Goal: Information Seeking & Learning: Learn about a topic

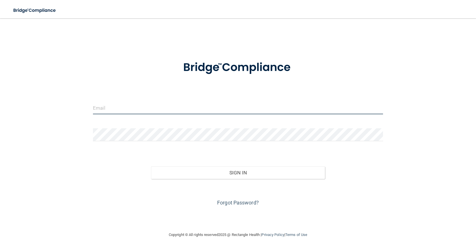
click at [149, 108] on input "email" at bounding box center [238, 107] width 290 height 13
type input "[EMAIL_ADDRESS][DOMAIN_NAME]"
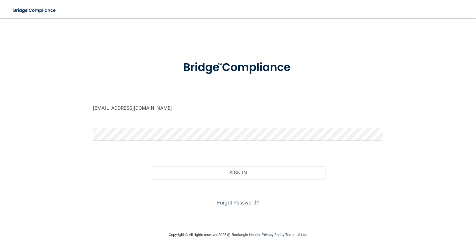
click at [151, 166] on button "Sign In" at bounding box center [238, 172] width 174 height 13
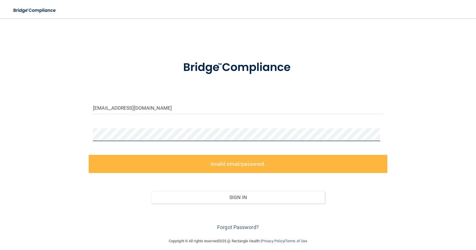
click at [57, 141] on div "garjennifercia@gmail.com Invalid email/password. You don't have permission to a…" at bounding box center [237, 128] width 453 height 208
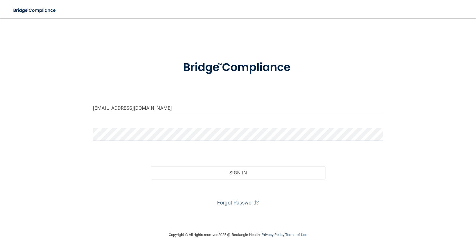
click at [151, 166] on button "Sign In" at bounding box center [238, 172] width 174 height 13
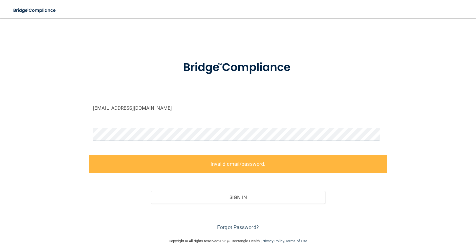
click at [41, 134] on div "garjennifercia@gmail.com Invalid email/password. You don't have permission to a…" at bounding box center [237, 128] width 453 height 208
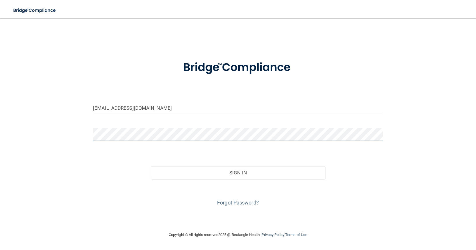
click at [151, 166] on button "Sign In" at bounding box center [238, 172] width 174 height 13
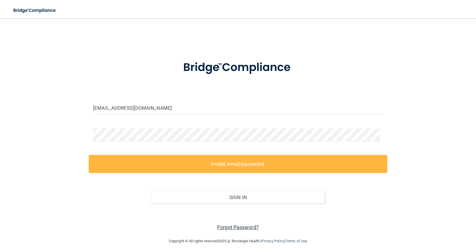
click at [243, 226] on link "Forgot Password?" at bounding box center [238, 227] width 42 height 6
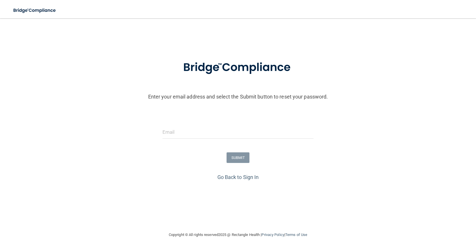
click at [201, 138] on div at bounding box center [238, 134] width 160 height 17
click at [199, 136] on input "email" at bounding box center [237, 132] width 151 height 13
type input "garjennifercia@gmail.com"
click at [240, 156] on button "SUBMIT" at bounding box center [238, 157] width 23 height 11
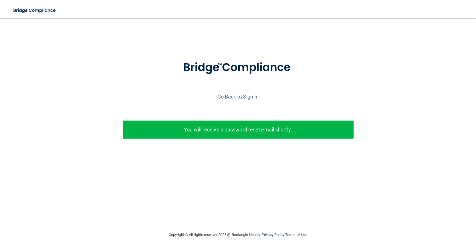
click at [233, 93] on div "Go Back to Sign In" at bounding box center [238, 96] width 479 height 9
click at [234, 96] on link "Go Back to Sign In" at bounding box center [237, 97] width 41 height 6
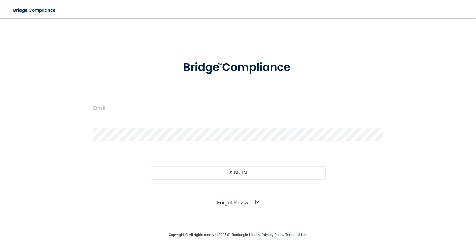
click at [238, 204] on link "Forgot Password?" at bounding box center [238, 202] width 42 height 6
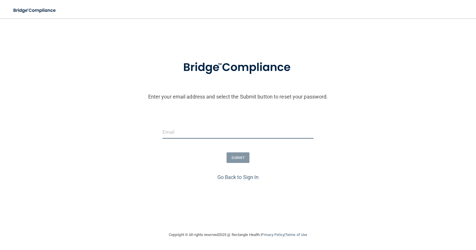
click at [228, 135] on input "email" at bounding box center [237, 132] width 151 height 13
type input "[PERSON_NAME][EMAIL_ADDRESS][DOMAIN_NAME]"
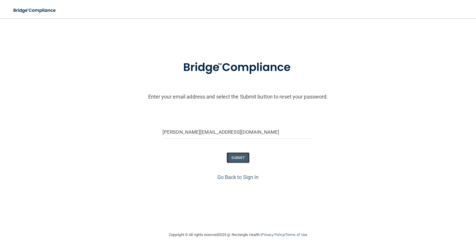
click at [236, 161] on button "SUBMIT" at bounding box center [238, 157] width 23 height 11
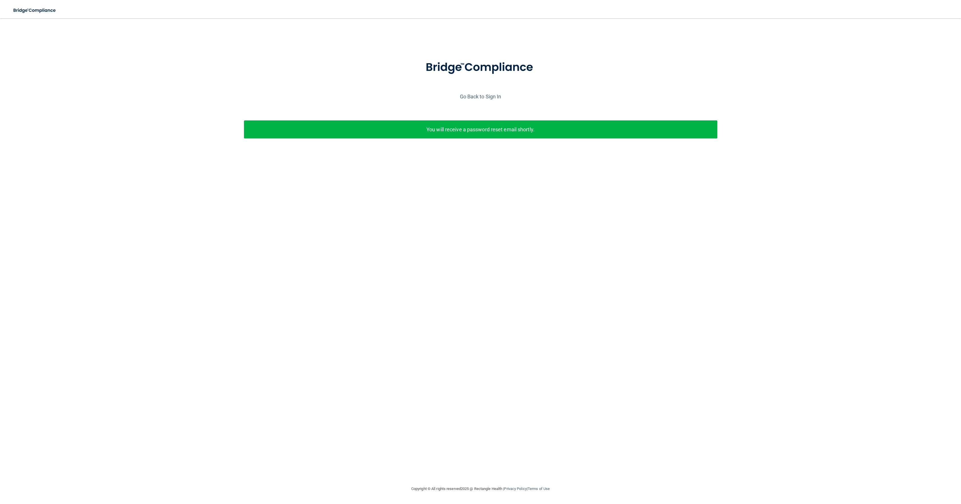
click at [449, 129] on p "You will receive a password reset email shortly." at bounding box center [480, 129] width 465 height 9
click at [476, 96] on link "Go Back to Sign In" at bounding box center [480, 97] width 41 height 6
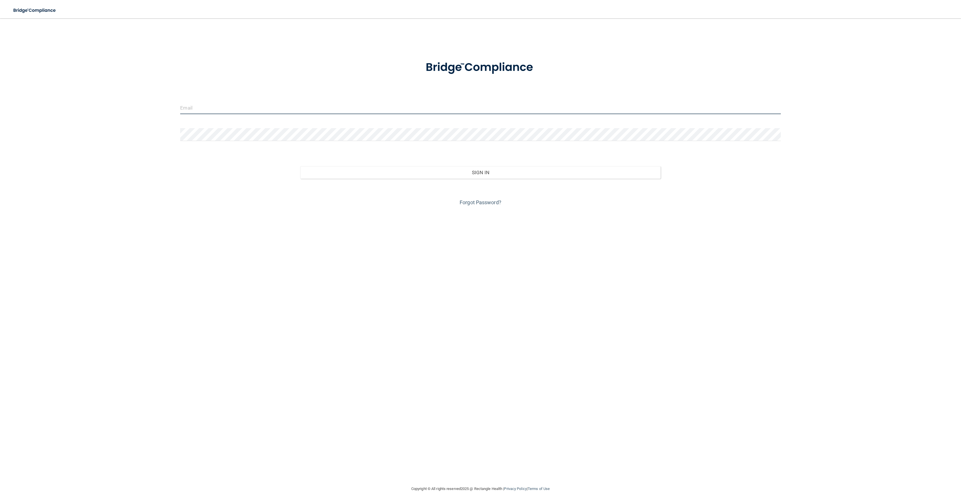
click at [392, 105] on input "email" at bounding box center [480, 107] width 600 height 13
type input "garjennifercia@gmail.com"
click at [292, 108] on input "garjennifercia@gmail.com" at bounding box center [480, 107] width 600 height 13
drag, startPoint x: 292, startPoint y: 108, endPoint x: 25, endPoint y: 100, distance: 267.8
click at [25, 100] on div "garjennifercia@gmail.com Invalid email/password. You don't have permission to a…" at bounding box center [480, 252] width 938 height 456
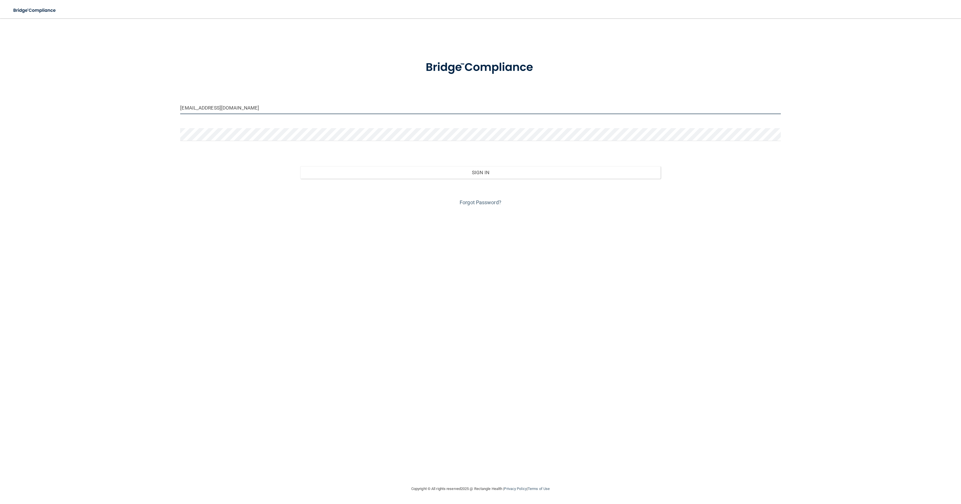
drag, startPoint x: 247, startPoint y: 107, endPoint x: 514, endPoint y: 111, distance: 266.6
click at [476, 111] on input "garjennifercia@gmail.com" at bounding box center [480, 107] width 600 height 13
drag, startPoint x: 506, startPoint y: 109, endPoint x: 79, endPoint y: 112, distance: 427.4
click at [74, 112] on div "garjennifercia@gmail.com Invalid email/password. You don't have permission to a…" at bounding box center [480, 252] width 938 height 456
click at [197, 110] on input "email" at bounding box center [480, 107] width 600 height 13
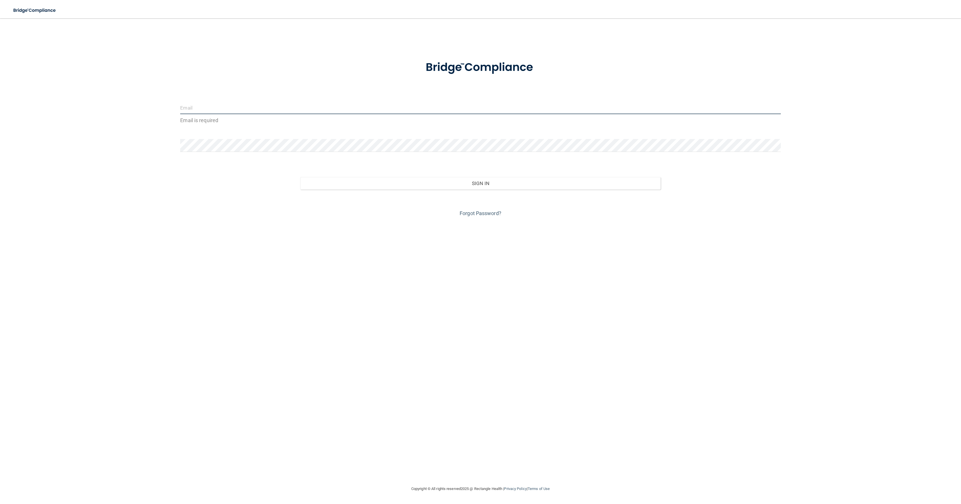
type input "[PERSON_NAME][EMAIL_ADDRESS][DOMAIN_NAME]"
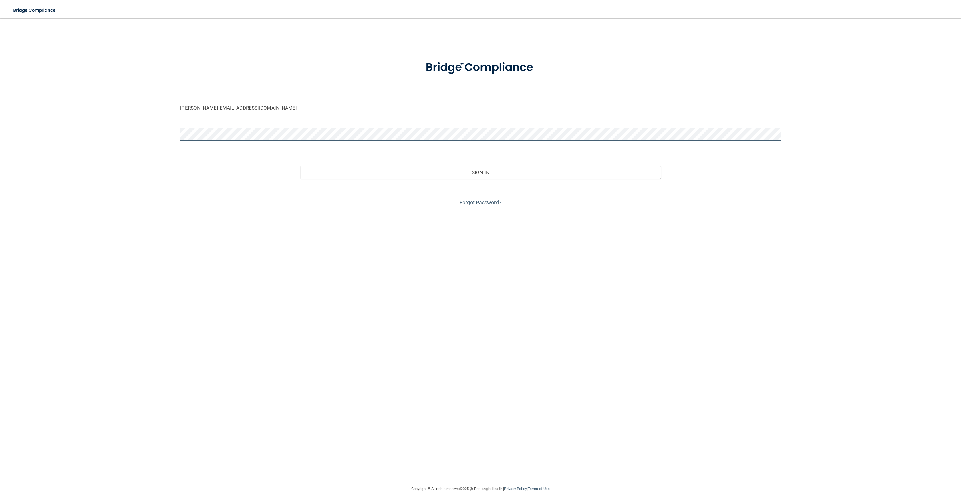
click at [300, 166] on button "Sign In" at bounding box center [480, 172] width 360 height 13
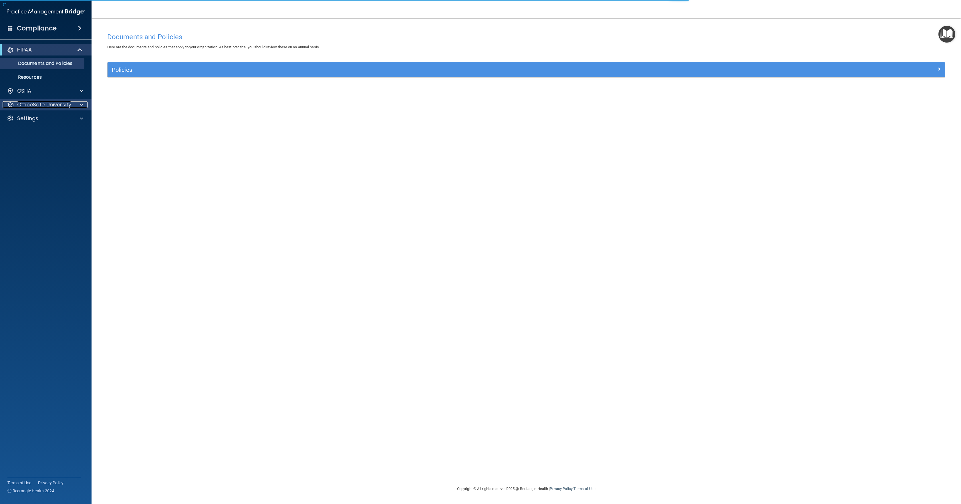
click at [34, 108] on p "OfficeSafe University" at bounding box center [44, 104] width 54 height 7
click at [51, 132] on div "OSHA Training" at bounding box center [43, 132] width 78 height 6
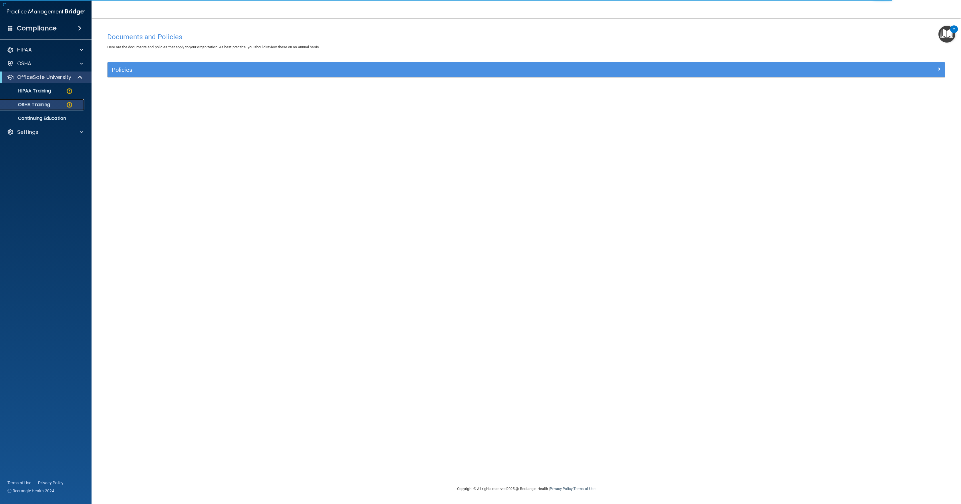
click at [50, 100] on link "OSHA Training" at bounding box center [39, 104] width 90 height 11
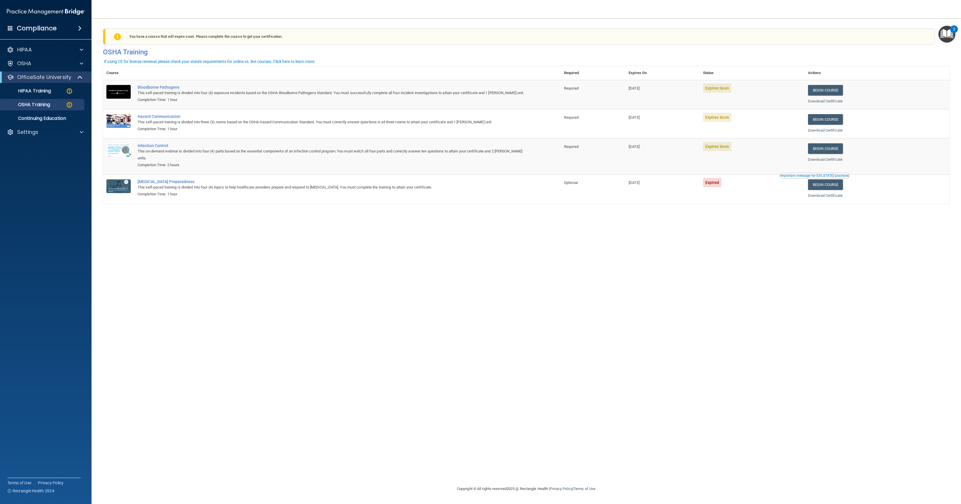
click at [476, 186] on span "Expired" at bounding box center [712, 182] width 19 height 9
click at [476, 116] on link "Begin Course" at bounding box center [825, 119] width 35 height 11
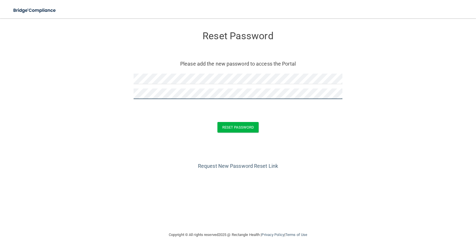
click at [217, 122] on button "Reset Password" at bounding box center [237, 127] width 41 height 11
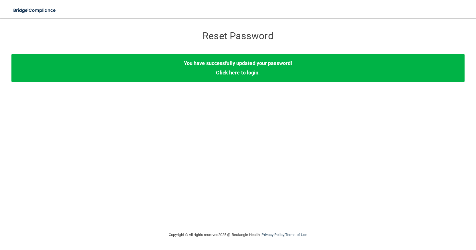
click at [226, 72] on link "Click here to login" at bounding box center [237, 73] width 42 height 6
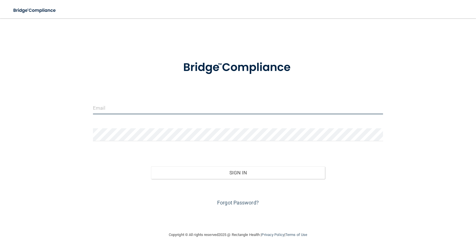
click at [163, 112] on input "email" at bounding box center [238, 107] width 290 height 13
type input "[PERSON_NAME][EMAIL_ADDRESS][DOMAIN_NAME]"
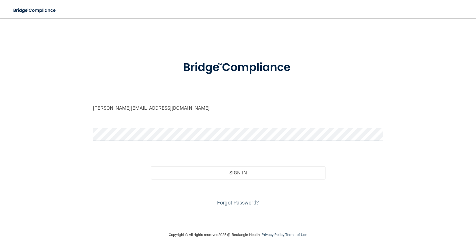
click at [151, 166] on button "Sign In" at bounding box center [238, 172] width 174 height 13
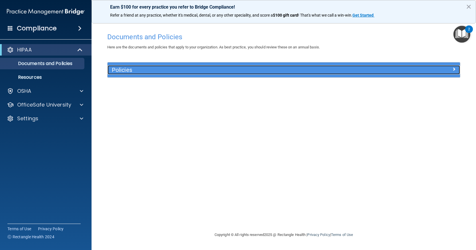
click at [187, 70] on h5 "Policies" at bounding box center [240, 70] width 256 height 6
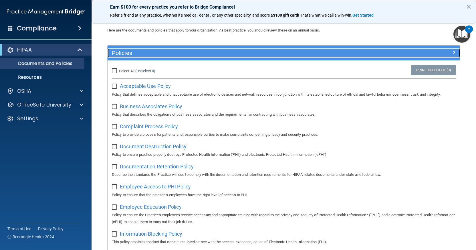
scroll to position [16, 0]
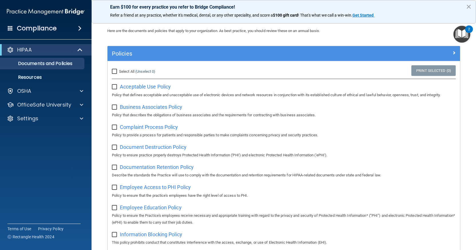
click at [115, 71] on input "Select All (Unselect 0) Unselect All" at bounding box center [115, 71] width 7 height 5
checkbox input "true"
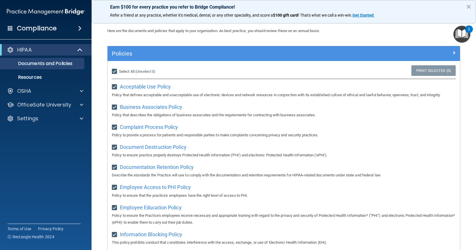
checkbox input "true"
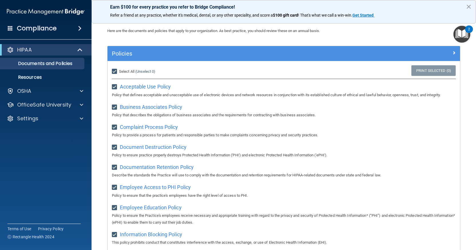
checkbox input "true"
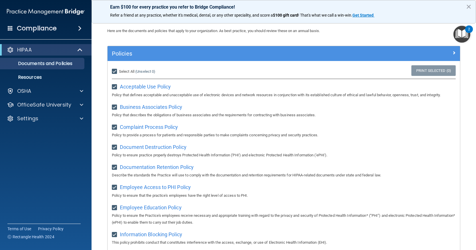
checkbox input "true"
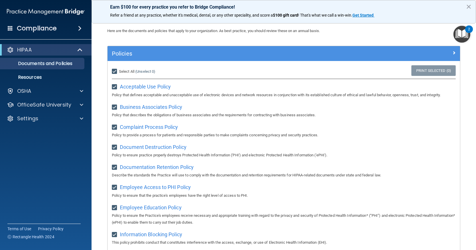
checkbox input "true"
click at [116, 71] on input "Select All (Unselect 21) Unselect All" at bounding box center [115, 71] width 7 height 5
checkbox input "false"
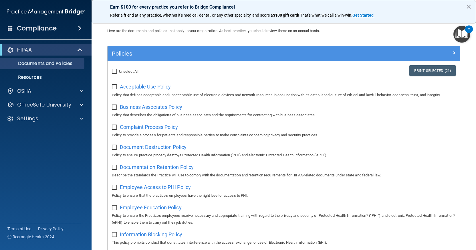
checkbox input "false"
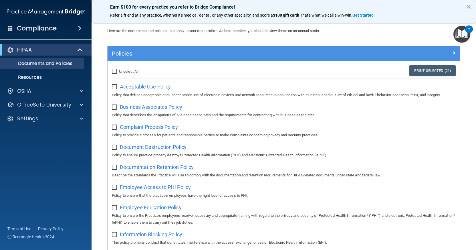
checkbox input "false"
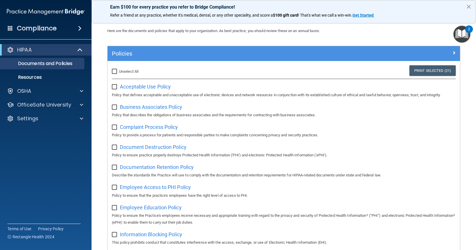
checkbox input "false"
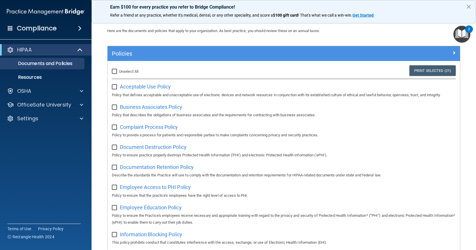
checkbox input "false"
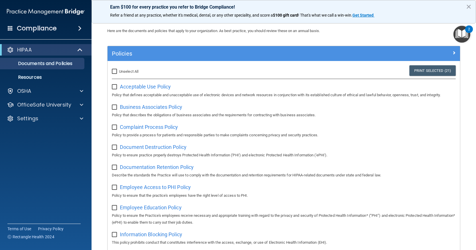
checkbox input "false"
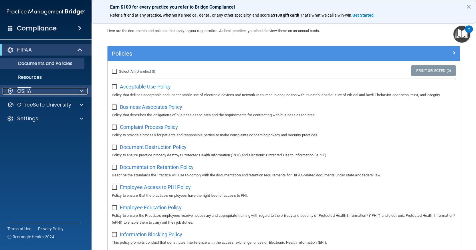
click at [37, 92] on div "OSHA" at bounding box center [38, 91] width 71 height 7
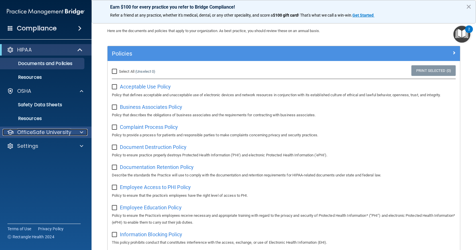
click at [55, 130] on p "OfficeSafe University" at bounding box center [44, 132] width 54 height 7
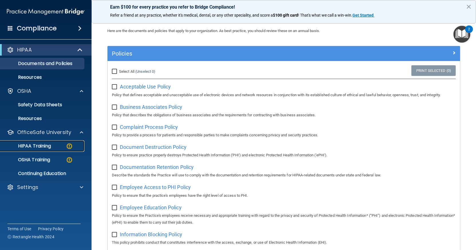
click at [45, 145] on p "HIPAA Training" at bounding box center [27, 146] width 47 height 6
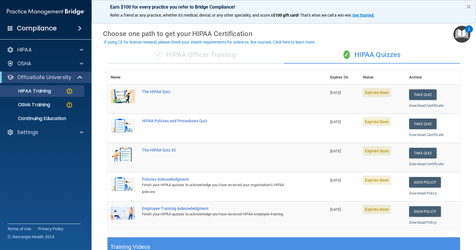
click at [366, 92] on span "Expires Soon" at bounding box center [377, 92] width 28 height 9
click at [425, 96] on button "Take Quiz" at bounding box center [422, 94] width 27 height 11
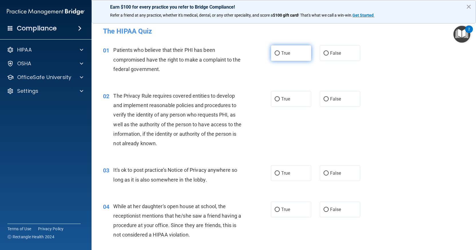
click at [278, 54] on label "True" at bounding box center [291, 53] width 40 height 16
click at [278, 54] on input "True" at bounding box center [277, 53] width 5 height 4
radio input "true"
click at [278, 101] on label "True" at bounding box center [291, 99] width 40 height 16
click at [278, 101] on input "True" at bounding box center [277, 99] width 5 height 4
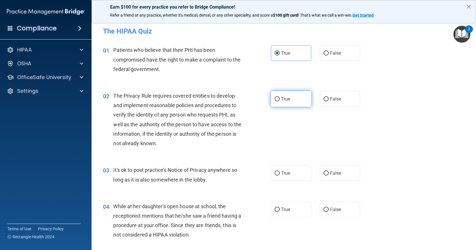
radio input "true"
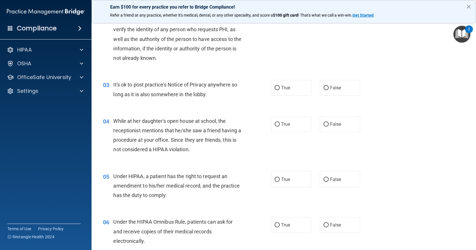
scroll to position [86, 0]
click at [326, 123] on label "False" at bounding box center [340, 124] width 40 height 16
click at [326, 123] on input "False" at bounding box center [326, 124] width 5 height 4
radio input "true"
click at [298, 82] on label "True" at bounding box center [291, 87] width 40 height 16
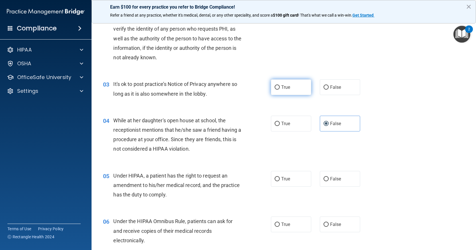
click at [280, 85] on input "True" at bounding box center [277, 87] width 5 height 4
radio input "true"
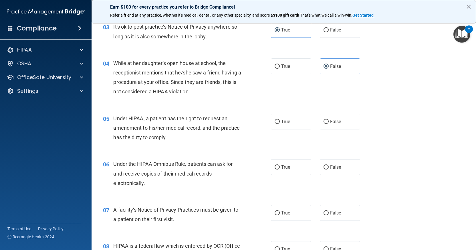
scroll to position [172, 0]
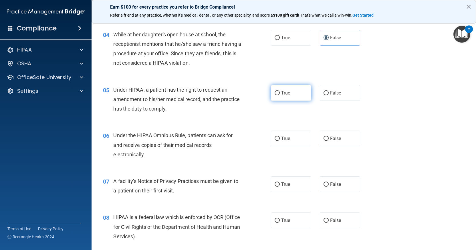
click at [286, 96] on label "True" at bounding box center [291, 93] width 40 height 16
click at [280, 95] on input "True" at bounding box center [277, 93] width 5 height 4
radio input "true"
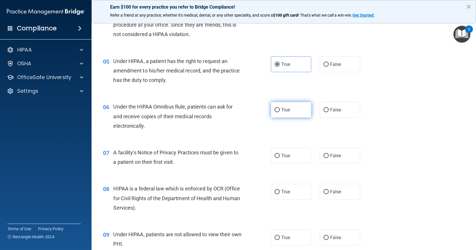
click at [292, 109] on label "True" at bounding box center [291, 110] width 40 height 16
click at [280, 109] on input "True" at bounding box center [277, 110] width 5 height 4
radio input "true"
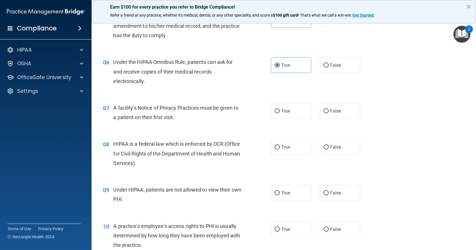
scroll to position [257, 0]
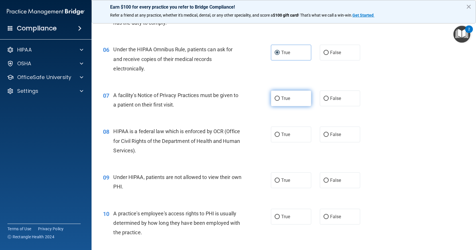
click at [292, 102] on label "True" at bounding box center [291, 98] width 40 height 16
click at [280, 101] on input "True" at bounding box center [277, 98] width 5 height 4
radio input "true"
click at [283, 135] on span "True" at bounding box center [285, 134] width 9 height 5
click at [280, 135] on input "True" at bounding box center [277, 134] width 5 height 4
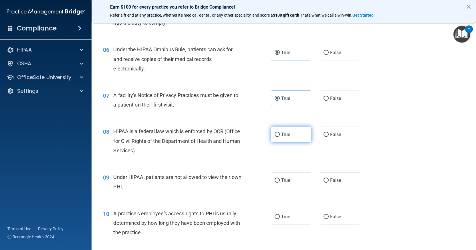
radio input "true"
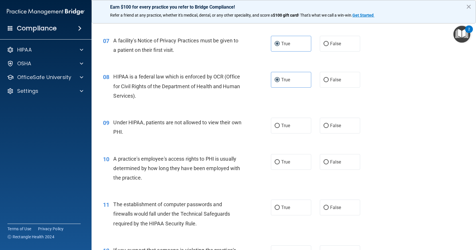
scroll to position [315, 0]
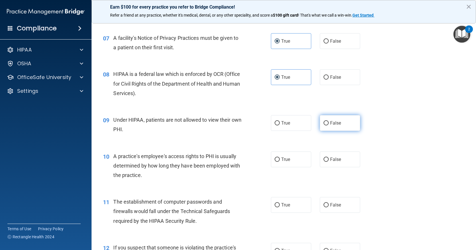
click at [325, 122] on input "False" at bounding box center [326, 123] width 5 height 4
radio input "true"
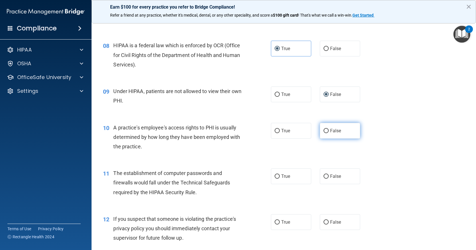
click at [334, 133] on label "False" at bounding box center [340, 131] width 40 height 16
click at [329, 133] on input "False" at bounding box center [326, 131] width 5 height 4
radio input "true"
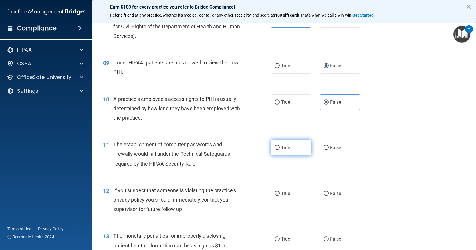
click at [286, 151] on label "True" at bounding box center [291, 148] width 40 height 16
click at [280, 150] on input "True" at bounding box center [277, 148] width 5 height 4
radio input "true"
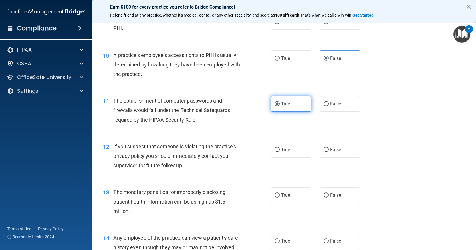
scroll to position [429, 0]
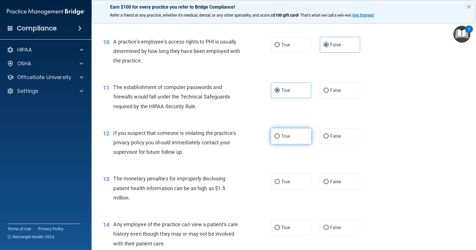
click at [291, 139] on label "True" at bounding box center [291, 136] width 40 height 16
click at [280, 138] on input "True" at bounding box center [277, 136] width 5 height 4
radio input "true"
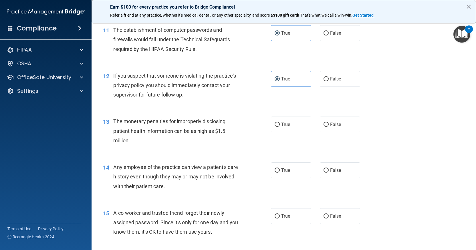
scroll to position [515, 0]
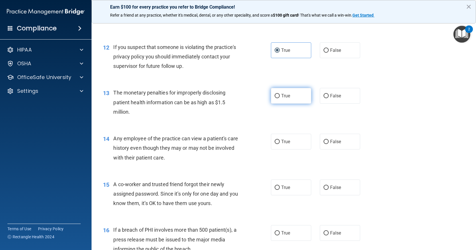
click at [289, 102] on label "True" at bounding box center [291, 96] width 40 height 16
click at [280, 98] on input "True" at bounding box center [277, 96] width 5 height 4
radio input "true"
click at [332, 142] on span "False" at bounding box center [335, 141] width 11 height 5
click at [329, 142] on input "False" at bounding box center [326, 142] width 5 height 4
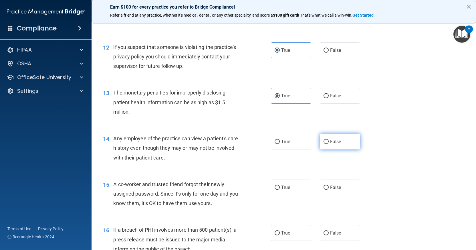
radio input "true"
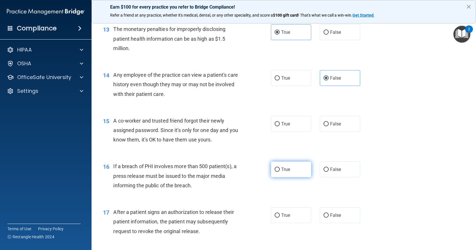
scroll to position [601, 0]
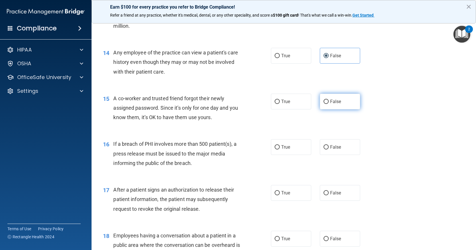
click at [332, 106] on label "False" at bounding box center [340, 102] width 40 height 16
click at [329, 104] on input "False" at bounding box center [326, 102] width 5 height 4
radio input "true"
click at [286, 146] on span "True" at bounding box center [285, 146] width 9 height 5
click at [280, 146] on input "True" at bounding box center [277, 147] width 5 height 4
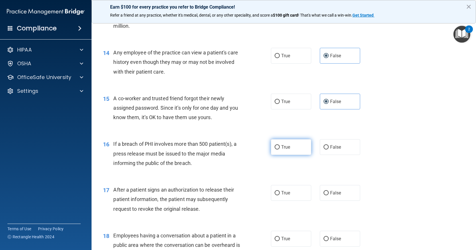
radio input "true"
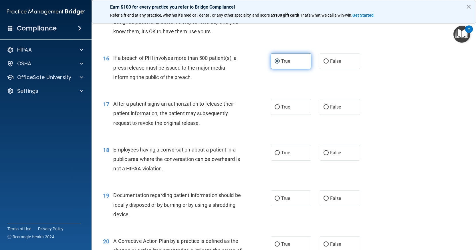
scroll to position [715, 0]
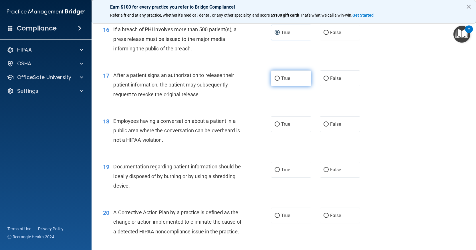
click at [293, 83] on label "True" at bounding box center [291, 78] width 40 height 16
click at [280, 81] on input "True" at bounding box center [277, 78] width 5 height 4
radio input "true"
click at [331, 124] on span "False" at bounding box center [335, 123] width 11 height 5
click at [329, 124] on input "False" at bounding box center [326, 124] width 5 height 4
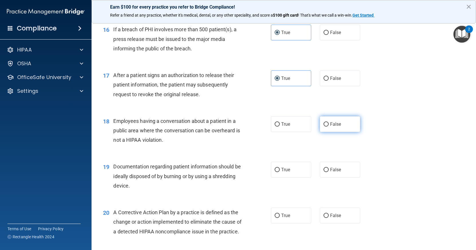
radio input "true"
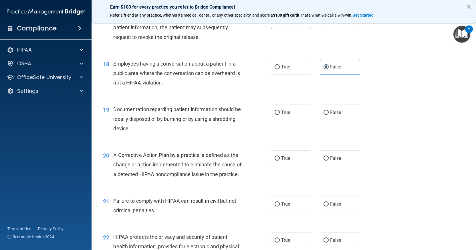
scroll to position [801, 0]
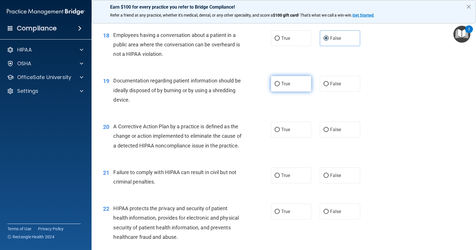
click at [286, 86] on span "True" at bounding box center [285, 83] width 9 height 5
click at [280, 86] on input "True" at bounding box center [277, 84] width 5 height 4
radio input "true"
click at [285, 132] on span "True" at bounding box center [285, 129] width 9 height 5
click at [280, 132] on input "True" at bounding box center [277, 130] width 5 height 4
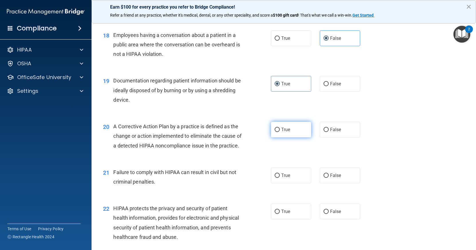
radio input "true"
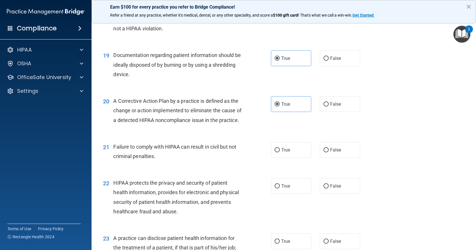
scroll to position [887, 0]
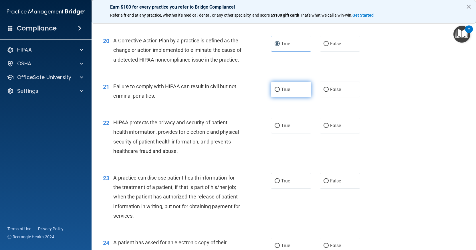
click at [291, 97] on label "True" at bounding box center [291, 90] width 40 height 16
click at [280, 92] on input "True" at bounding box center [277, 90] width 5 height 4
radio input "true"
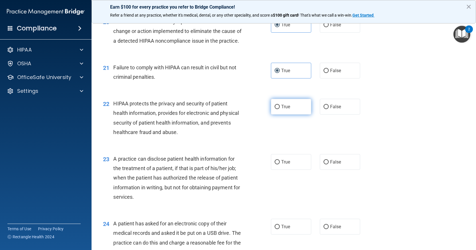
scroll to position [944, 0]
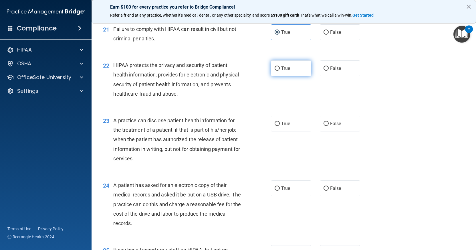
click at [286, 71] on span "True" at bounding box center [285, 68] width 9 height 5
click at [280, 71] on input "True" at bounding box center [277, 68] width 5 height 4
radio input "true"
click at [290, 130] on label "True" at bounding box center [291, 124] width 40 height 16
click at [280, 126] on input "True" at bounding box center [277, 124] width 5 height 4
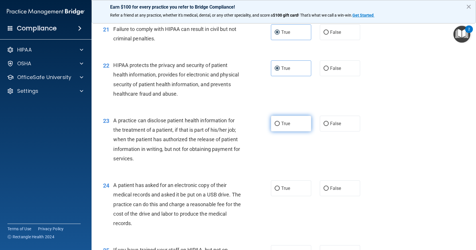
radio input "true"
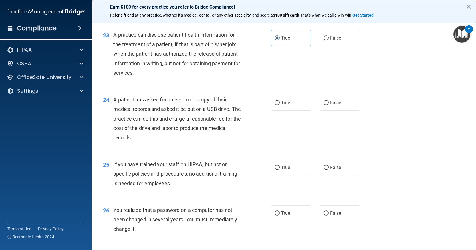
scroll to position [1030, 0]
click at [293, 110] on label "True" at bounding box center [291, 102] width 40 height 16
click at [280, 105] on input "True" at bounding box center [277, 102] width 5 height 4
radio input "true"
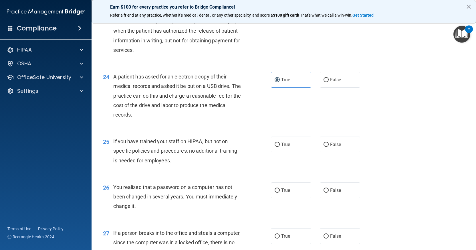
scroll to position [1087, 0]
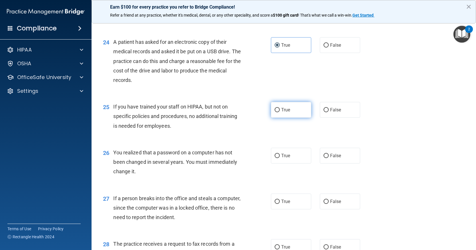
click at [290, 118] on label "True" at bounding box center [291, 110] width 40 height 16
click at [280, 112] on input "True" at bounding box center [277, 110] width 5 height 4
radio input "true"
click at [285, 158] on span "True" at bounding box center [285, 155] width 9 height 5
click at [280, 158] on input "True" at bounding box center [277, 156] width 5 height 4
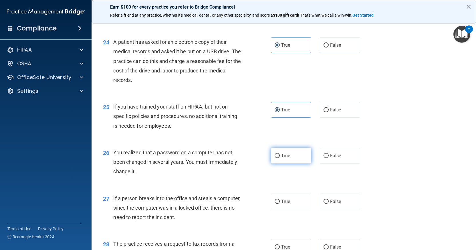
radio input "true"
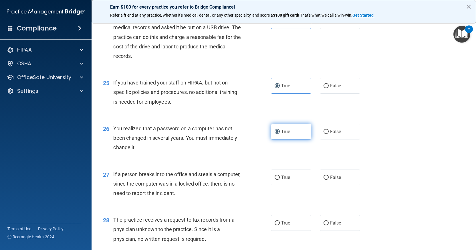
scroll to position [1173, 0]
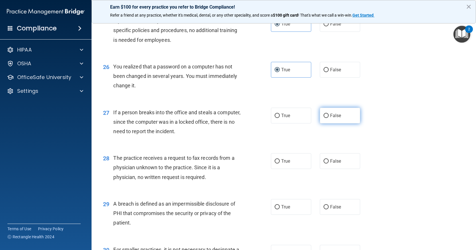
click at [336, 118] on span "False" at bounding box center [335, 115] width 11 height 5
click at [329, 118] on input "False" at bounding box center [326, 116] width 5 height 4
radio input "true"
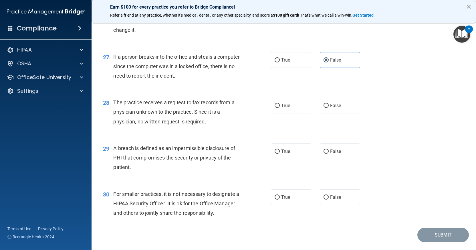
scroll to position [1230, 0]
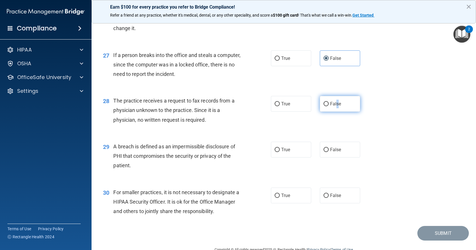
click at [335, 106] on span "False" at bounding box center [335, 103] width 11 height 5
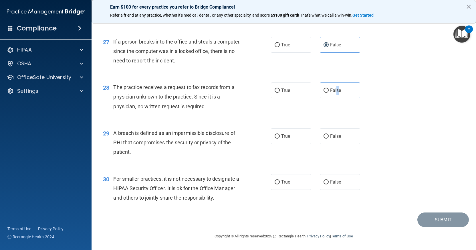
scroll to position [1253, 0]
click at [301, 141] on label "True" at bounding box center [291, 136] width 40 height 16
click at [280, 138] on input "True" at bounding box center [277, 136] width 5 height 4
radio input "true"
click at [291, 180] on label "True" at bounding box center [291, 182] width 40 height 16
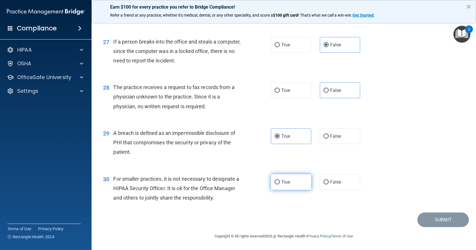
click at [280, 180] on input "True" at bounding box center [277, 182] width 5 height 4
radio input "true"
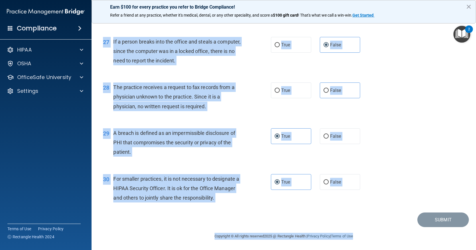
drag, startPoint x: 102, startPoint y: 31, endPoint x: 418, endPoint y: 253, distance: 386.1
click at [418, 249] on html "Compliance HIPAA Documents and Policies Report an Incident Business Associates …" at bounding box center [238, 125] width 476 height 250
click at [384, 174] on div "30 For smaller practices, it is not necessary to designate a HIPAA Security Off…" at bounding box center [284, 190] width 370 height 46
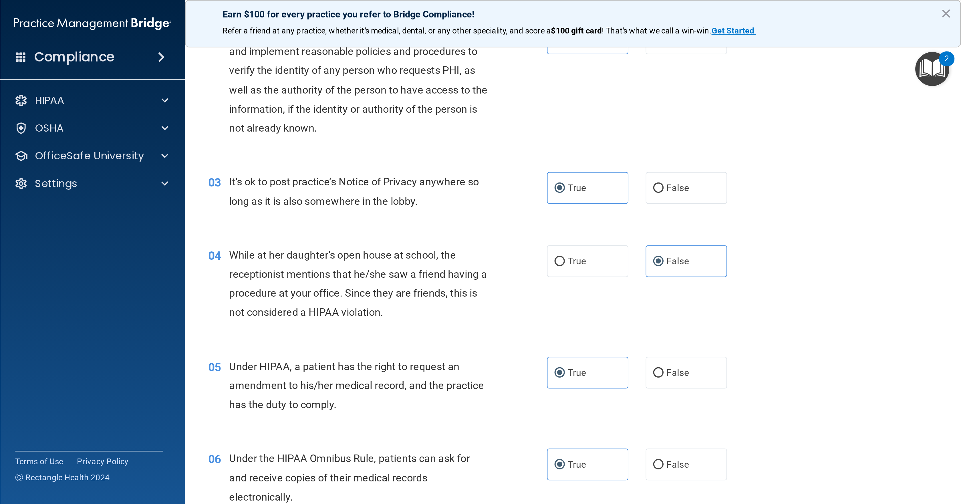
scroll to position [0, 0]
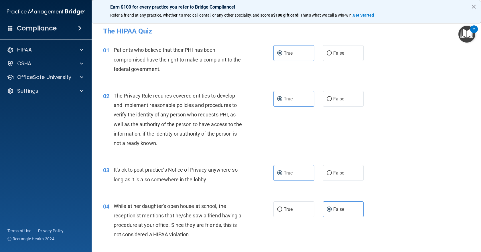
click at [476, 8] on div "Earn $100 for every practice you refer to Bridge Compliance! Refer a friend at …" at bounding box center [286, 11] width 389 height 23
click at [473, 7] on button "×" at bounding box center [473, 6] width 5 height 9
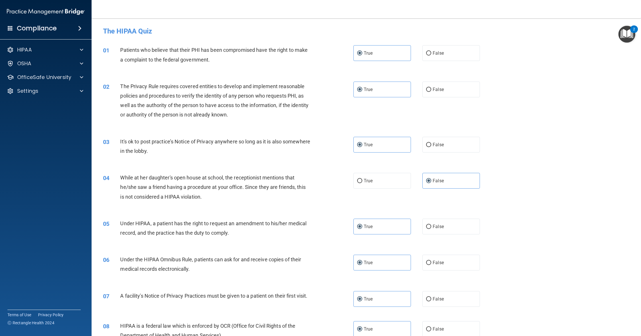
drag, startPoint x: 475, startPoint y: 0, endPoint x: 496, endPoint y: 27, distance: 34.0
click at [476, 27] on h4 "The HIPAA Quiz" at bounding box center [366, 30] width 526 height 7
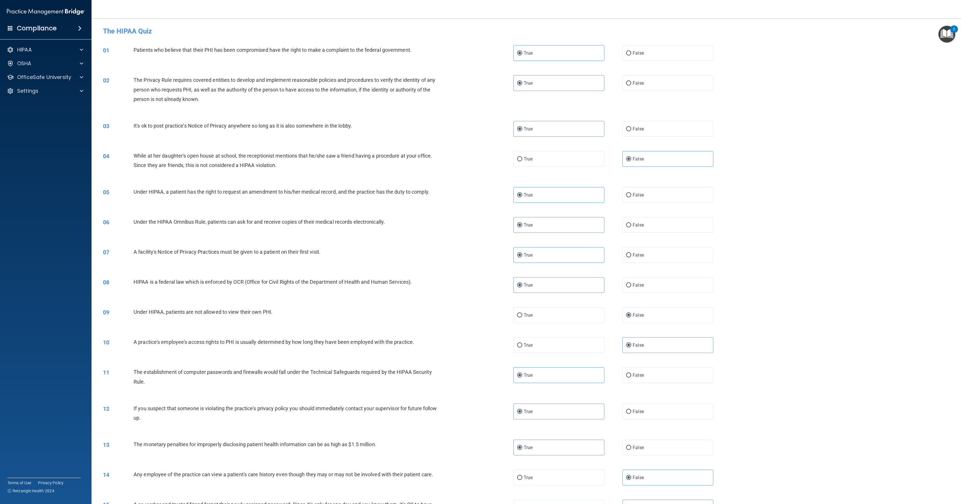
drag, startPoint x: 601, startPoint y: 0, endPoint x: 748, endPoint y: 179, distance: 231.1
click at [476, 179] on div "04 While at her daughter's open house at school, the receptionist mentions that…" at bounding box center [526, 162] width 855 height 36
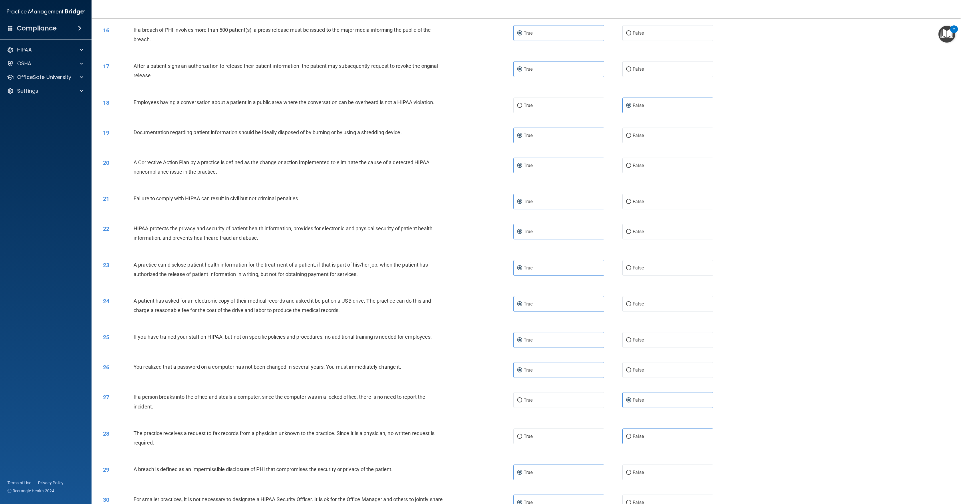
scroll to position [568, 0]
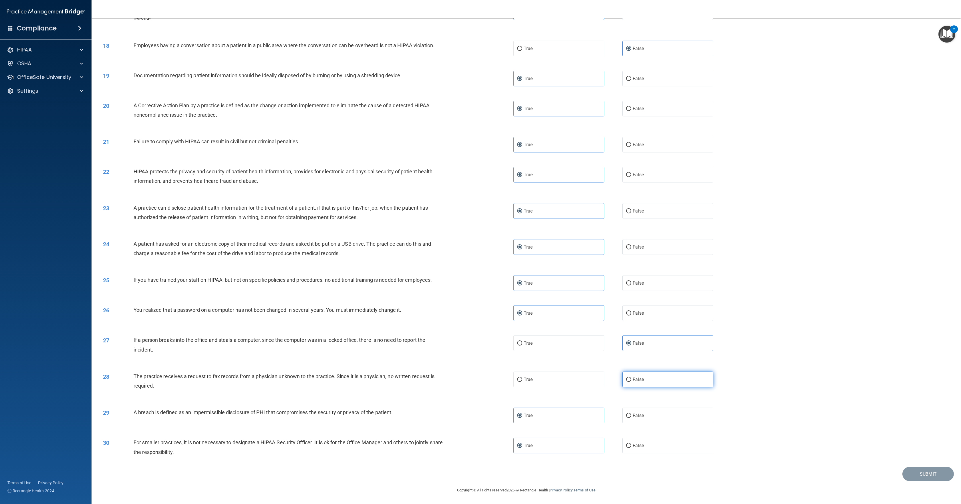
click at [476, 249] on input "False" at bounding box center [628, 380] width 5 height 4
radio input "true"
click at [476, 249] on button "Submit" at bounding box center [927, 474] width 51 height 15
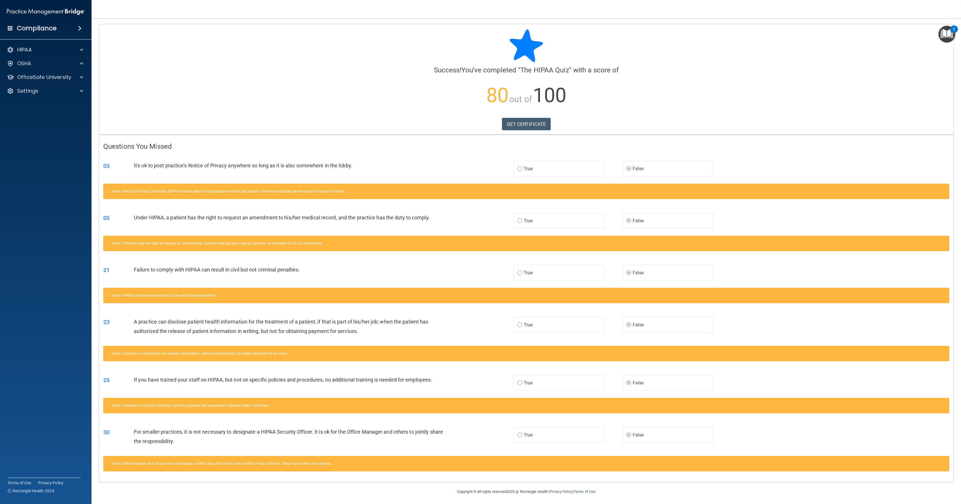
scroll to position [3, 0]
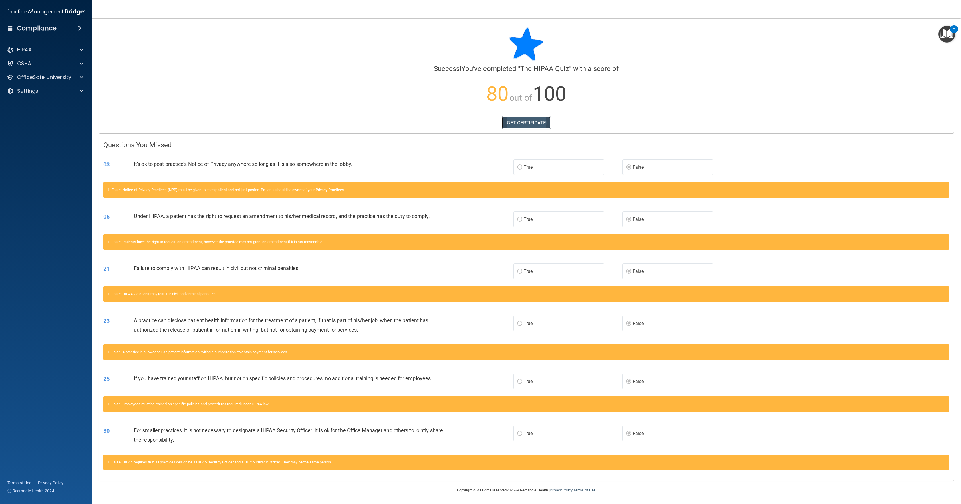
click at [476, 120] on link "GET CERTIFICATE" at bounding box center [526, 122] width 49 height 13
click at [35, 48] on div "HIPAA" at bounding box center [38, 49] width 71 height 7
click at [36, 90] on div "OSHA" at bounding box center [38, 91] width 71 height 7
click at [42, 132] on p "OfficeSafe University" at bounding box center [44, 132] width 54 height 7
click at [43, 147] on p "HIPAA Training" at bounding box center [27, 146] width 47 height 6
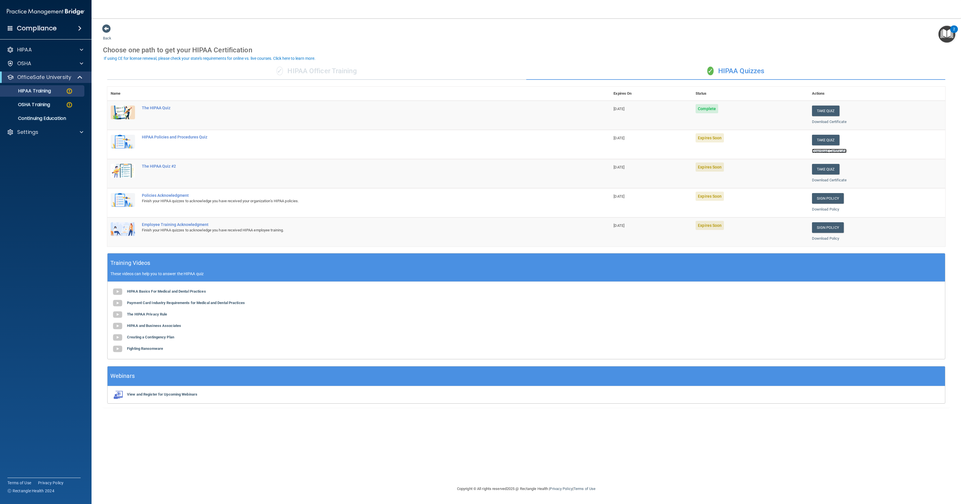
click at [476, 153] on link "Download Certificate" at bounding box center [829, 151] width 35 height 4
click at [476, 138] on td "Expires Soon" at bounding box center [750, 144] width 116 height 29
click at [476, 142] on button "Take Quiz" at bounding box center [825, 140] width 27 height 11
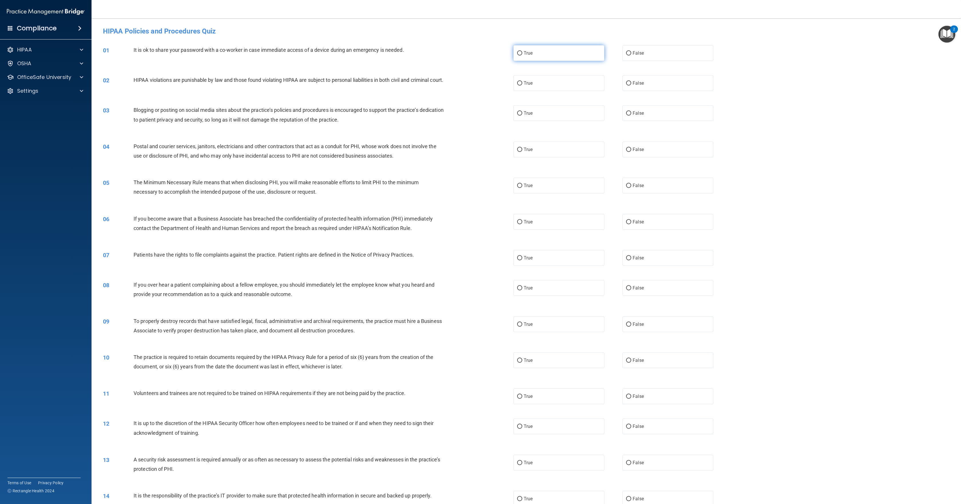
click at [476, 51] on label "True" at bounding box center [558, 53] width 91 height 16
click at [476, 51] on input "True" at bounding box center [519, 53] width 5 height 4
radio input "true"
click at [476, 51] on span "False" at bounding box center [638, 52] width 11 height 5
click at [476, 51] on input "False" at bounding box center [628, 53] width 5 height 4
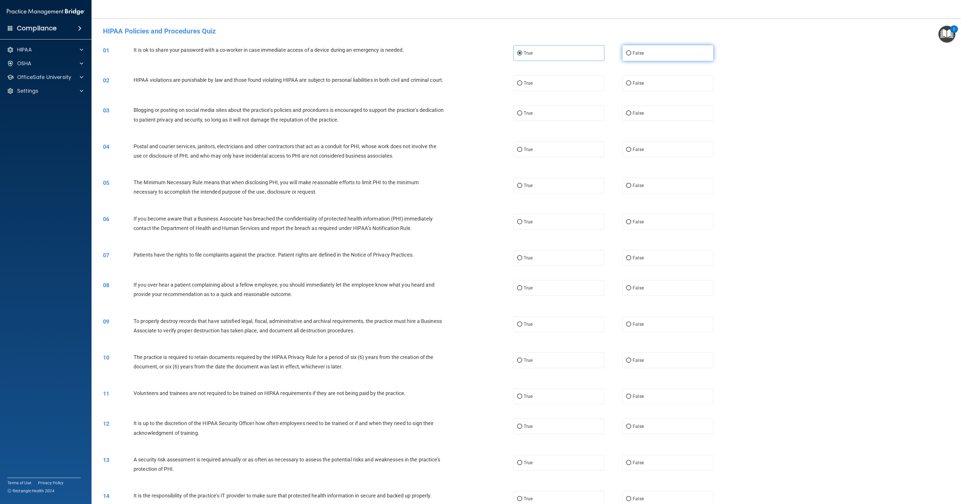
radio input "true"
radio input "false"
click at [476, 88] on label "True" at bounding box center [558, 83] width 91 height 16
click at [476, 86] on input "True" at bounding box center [519, 83] width 5 height 4
radio input "true"
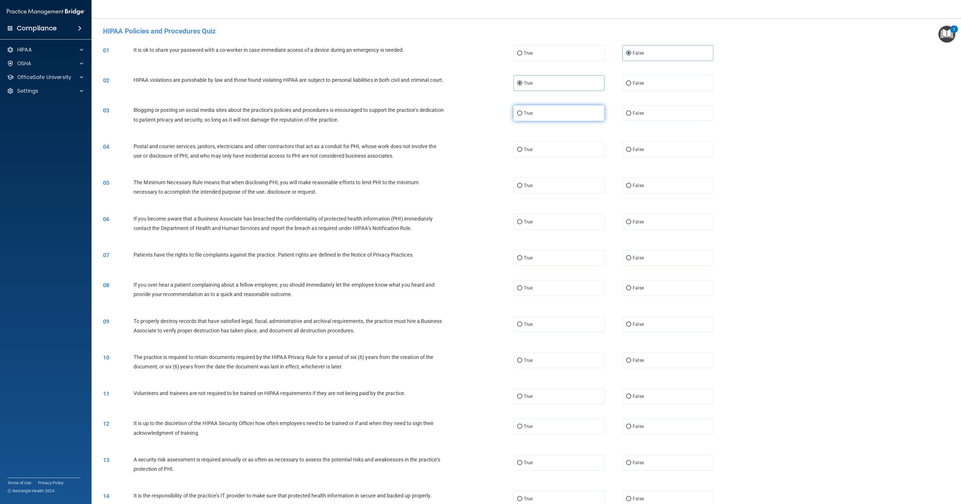
click at [476, 121] on label "True" at bounding box center [558, 113] width 91 height 16
click at [476, 116] on input "True" at bounding box center [519, 113] width 5 height 4
radio input "true"
click at [476, 154] on label "False" at bounding box center [667, 150] width 91 height 16
click at [476, 152] on input "False" at bounding box center [628, 150] width 5 height 4
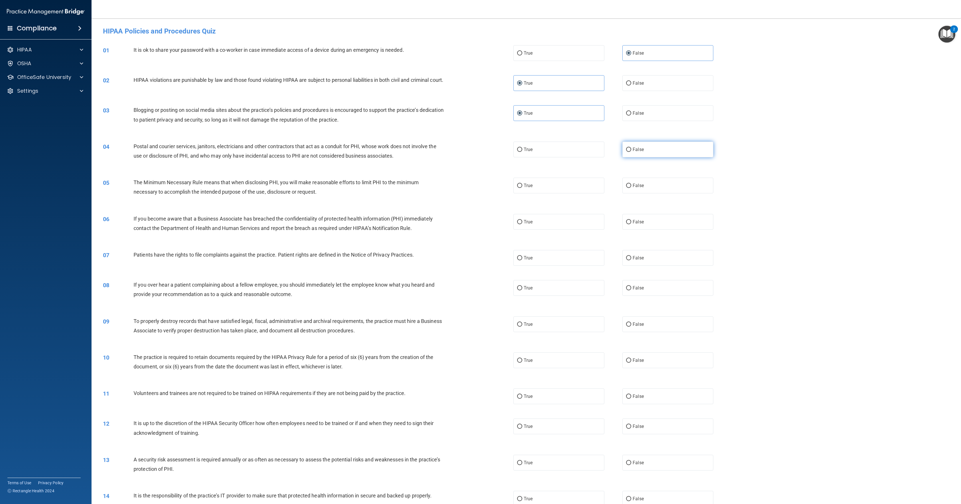
radio input "true"
click at [476, 187] on label "True" at bounding box center [558, 186] width 91 height 16
click at [476, 187] on input "True" at bounding box center [519, 186] width 5 height 4
radio input "true"
click at [476, 228] on label "True" at bounding box center [558, 222] width 91 height 16
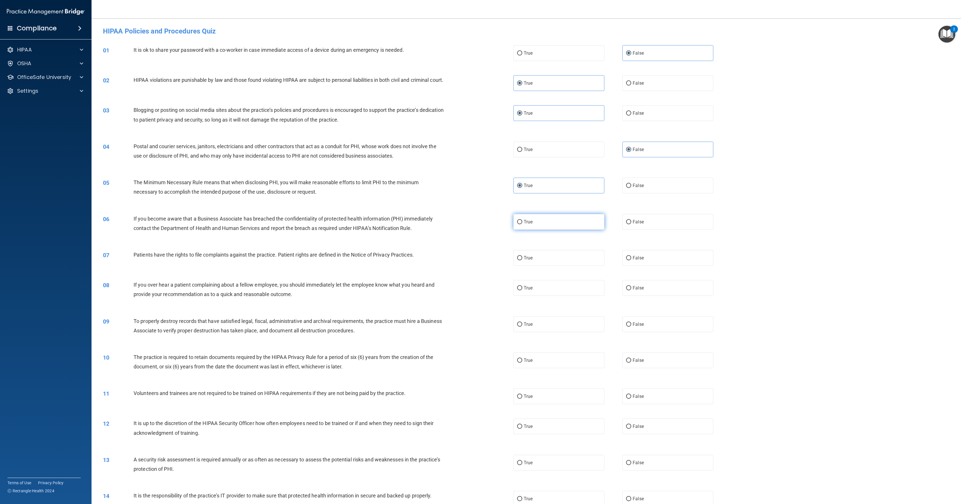
click at [476, 224] on input "True" at bounding box center [519, 222] width 5 height 4
radio input "true"
click at [476, 249] on label "True" at bounding box center [558, 258] width 91 height 16
click at [476, 249] on input "True" at bounding box center [519, 258] width 5 height 4
radio input "true"
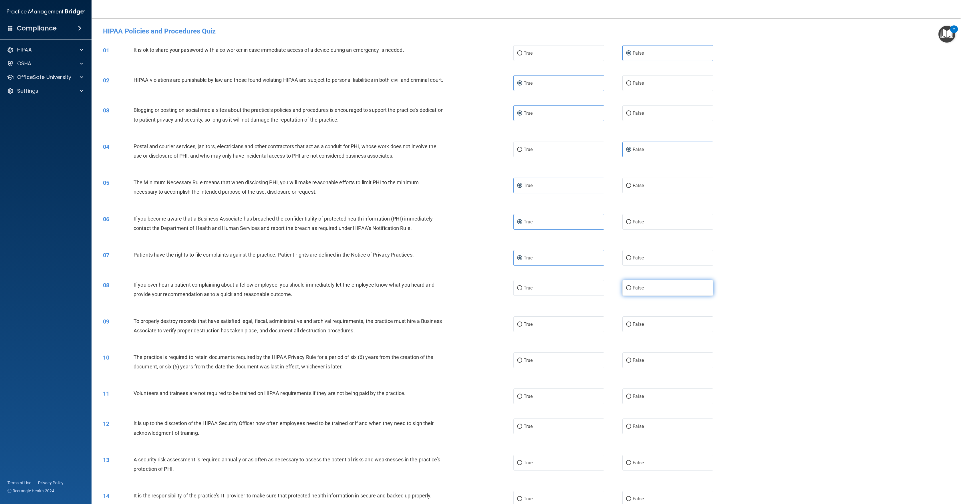
click at [476, 249] on input "False" at bounding box center [628, 288] width 5 height 4
radio input "true"
click at [476, 249] on label "True" at bounding box center [558, 324] width 91 height 16
click at [476, 249] on input "True" at bounding box center [519, 324] width 5 height 4
radio input "true"
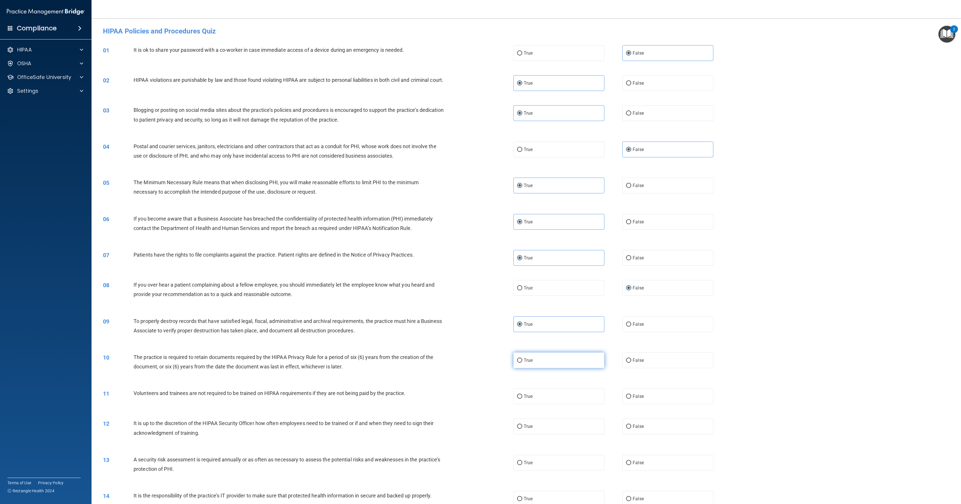
click at [476, 249] on label "True" at bounding box center [558, 360] width 91 height 16
click at [476, 249] on input "True" at bounding box center [519, 360] width 5 height 4
radio input "true"
click at [476, 249] on label "False" at bounding box center [667, 396] width 91 height 16
click at [476, 249] on input "False" at bounding box center [628, 396] width 5 height 4
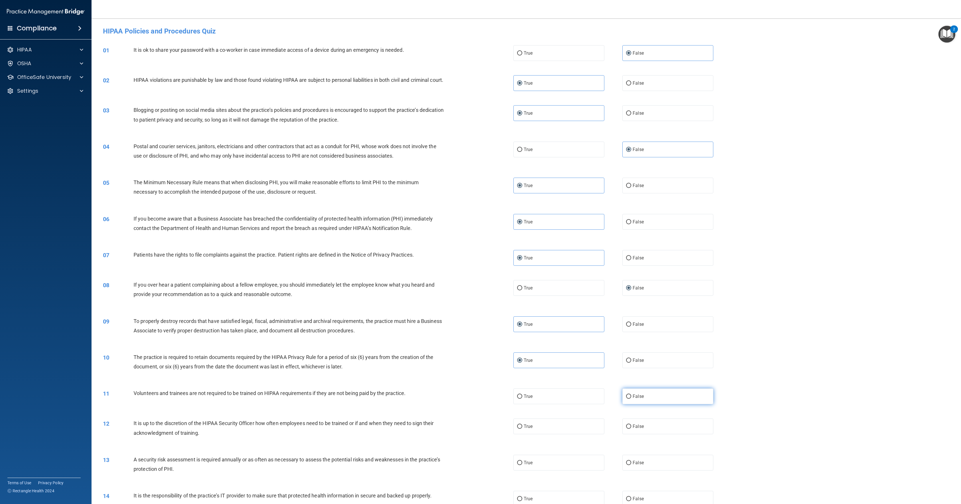
radio input "true"
click at [476, 249] on label "False" at bounding box center [667, 426] width 91 height 16
click at [476, 249] on input "False" at bounding box center [628, 426] width 5 height 4
radio input "true"
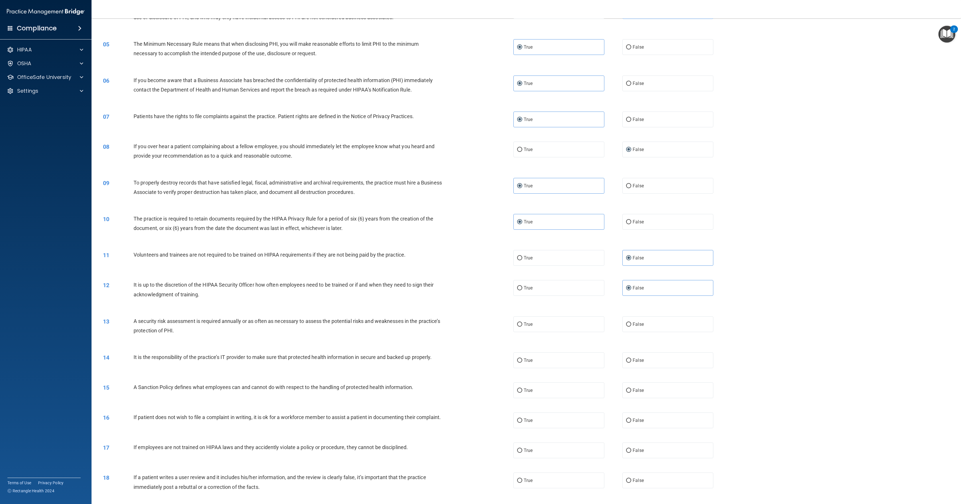
scroll to position [172, 0]
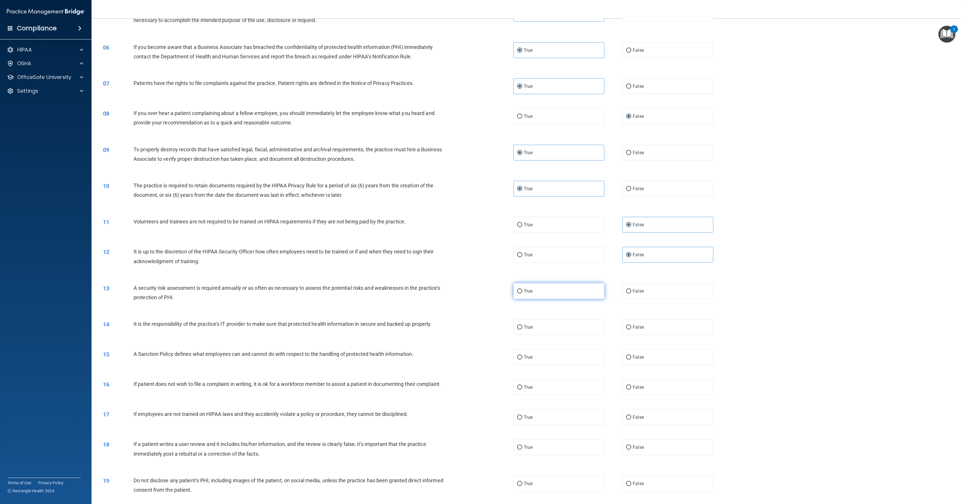
click at [476, 249] on label "True" at bounding box center [558, 291] width 91 height 16
click at [476, 249] on input "True" at bounding box center [519, 291] width 5 height 4
radio input "true"
click at [476, 249] on label "True" at bounding box center [558, 327] width 91 height 16
click at [476, 249] on input "True" at bounding box center [519, 327] width 5 height 4
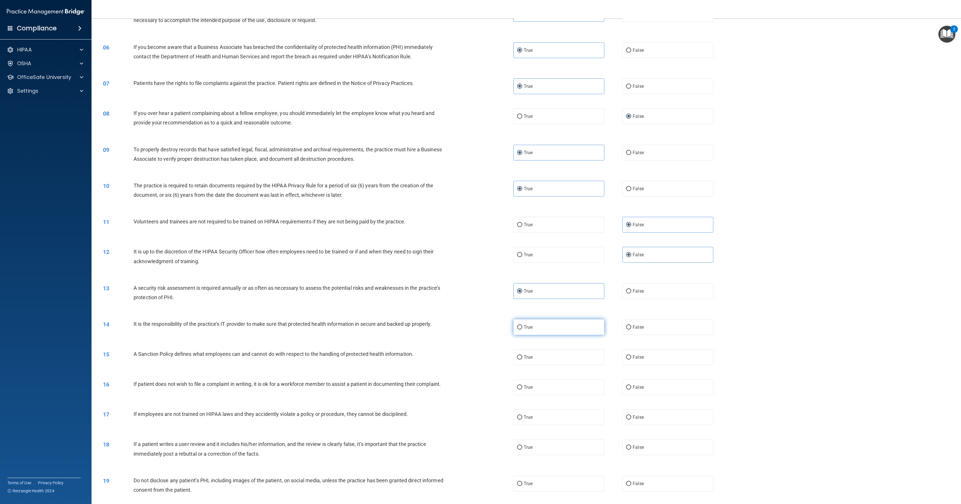
radio input "true"
click at [476, 249] on span "False" at bounding box center [638, 356] width 11 height 5
click at [476, 249] on input "False" at bounding box center [628, 357] width 5 height 4
radio input "true"
click at [476, 249] on span "False" at bounding box center [638, 386] width 11 height 5
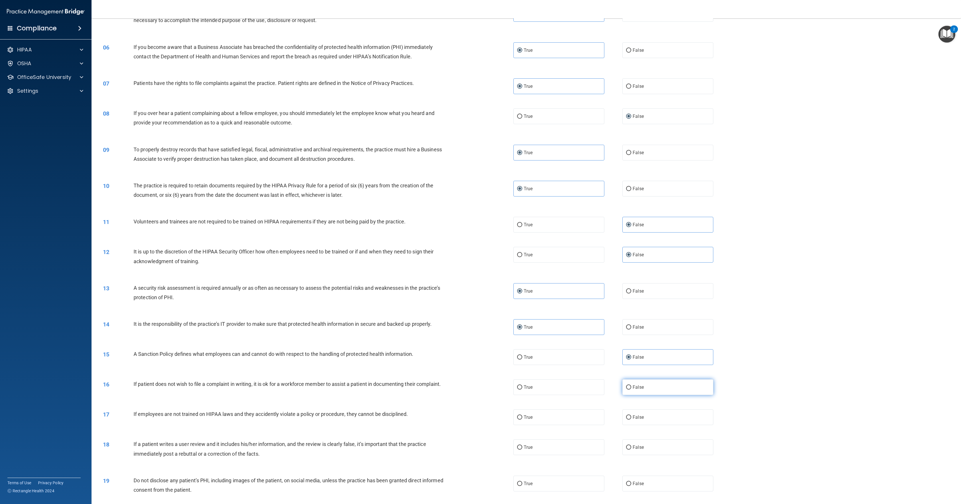
click at [476, 249] on input "False" at bounding box center [628, 387] width 5 height 4
radio input "true"
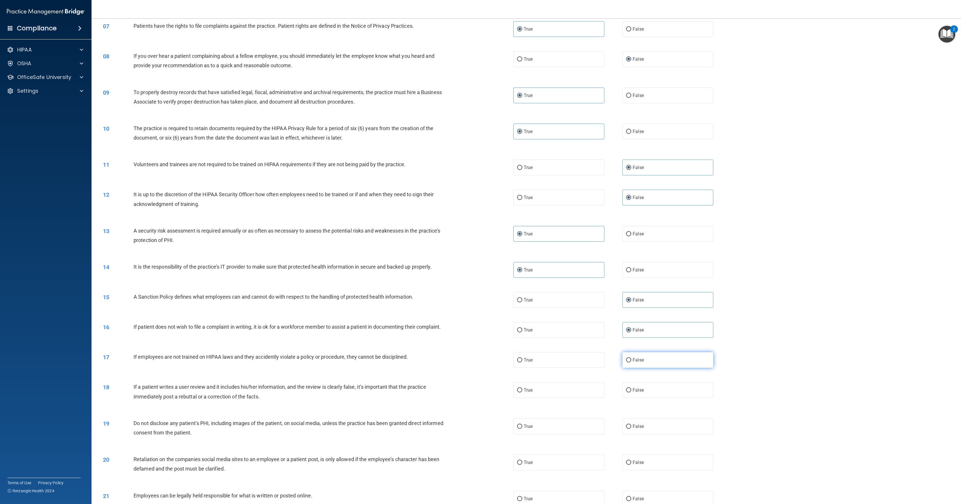
scroll to position [286, 0]
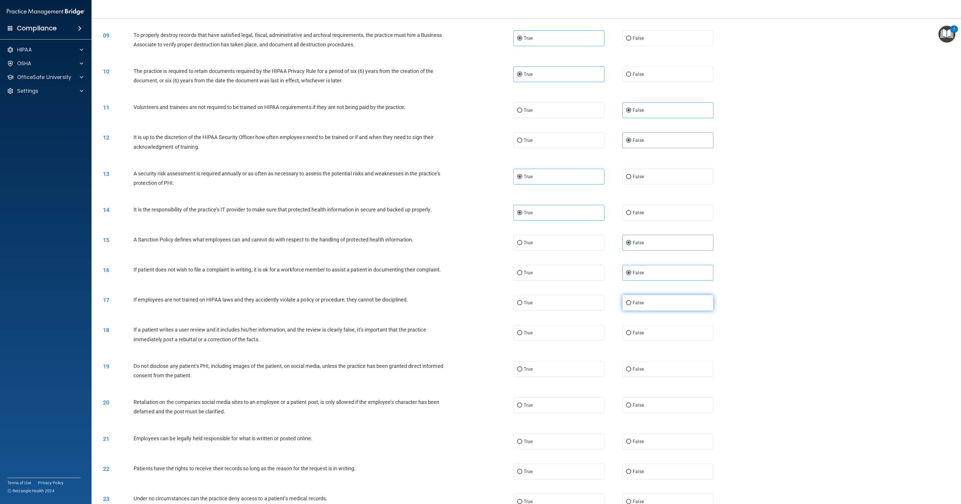
click at [476, 249] on label "False" at bounding box center [667, 303] width 91 height 16
click at [476, 249] on input "False" at bounding box center [628, 303] width 5 height 4
radio input "true"
click at [476, 249] on label "False" at bounding box center [667, 333] width 91 height 16
click at [476, 249] on input "False" at bounding box center [628, 333] width 5 height 4
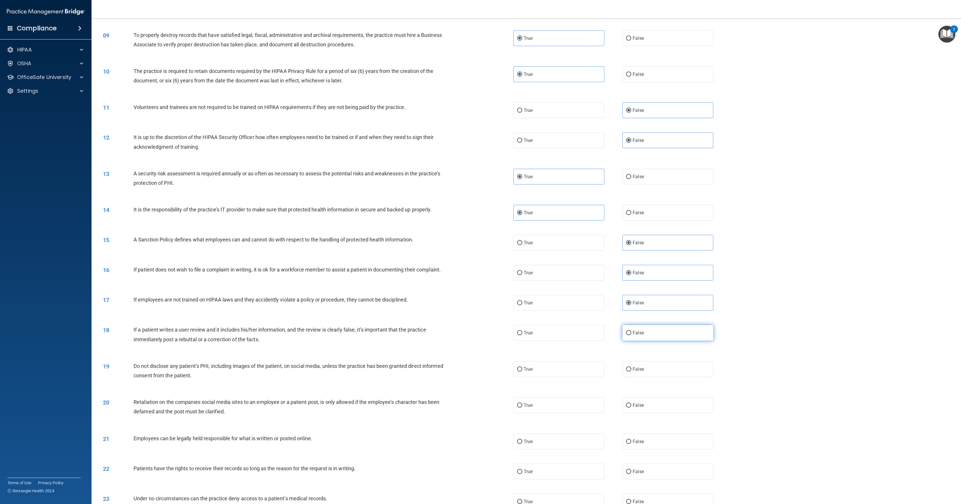
radio input "true"
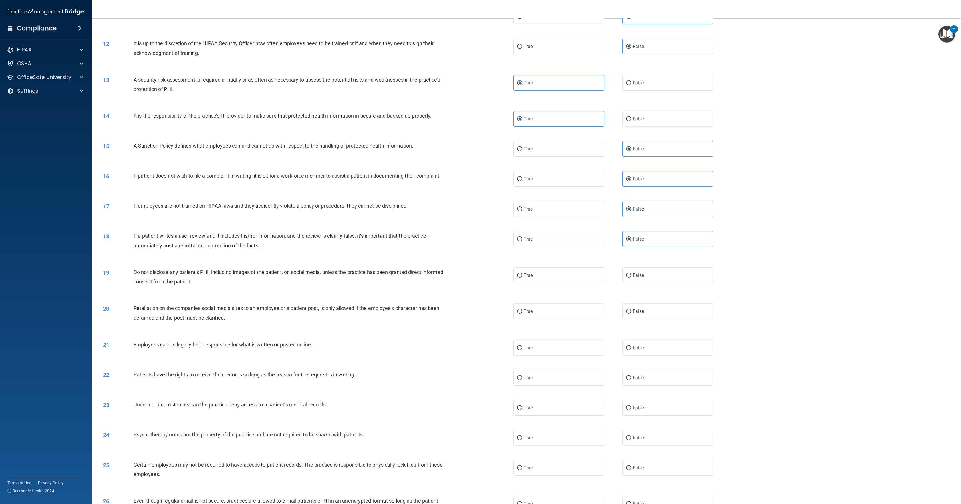
scroll to position [400, 0]
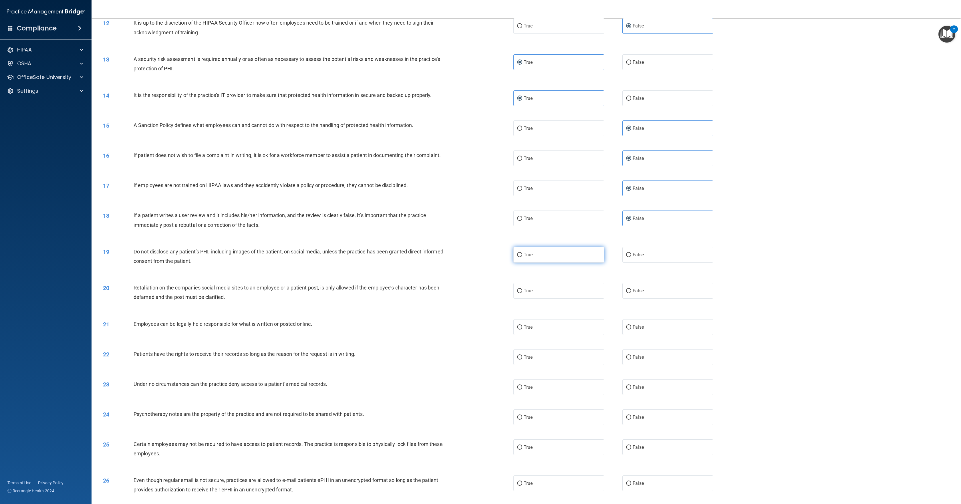
click at [476, 249] on label "True" at bounding box center [558, 255] width 91 height 16
click at [476, 249] on input "True" at bounding box center [519, 255] width 5 height 4
radio input "true"
click at [476, 249] on label "False" at bounding box center [667, 291] width 91 height 16
click at [476, 249] on input "False" at bounding box center [628, 291] width 5 height 4
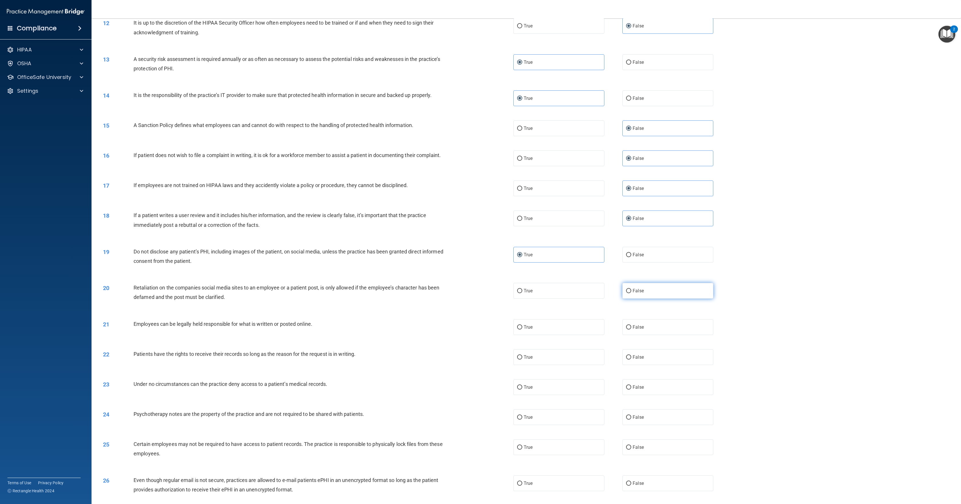
radio input "true"
click at [476, 249] on label "True" at bounding box center [558, 327] width 91 height 16
click at [476, 249] on input "True" at bounding box center [519, 327] width 5 height 4
radio input "true"
click at [476, 249] on label "False" at bounding box center [667, 357] width 91 height 16
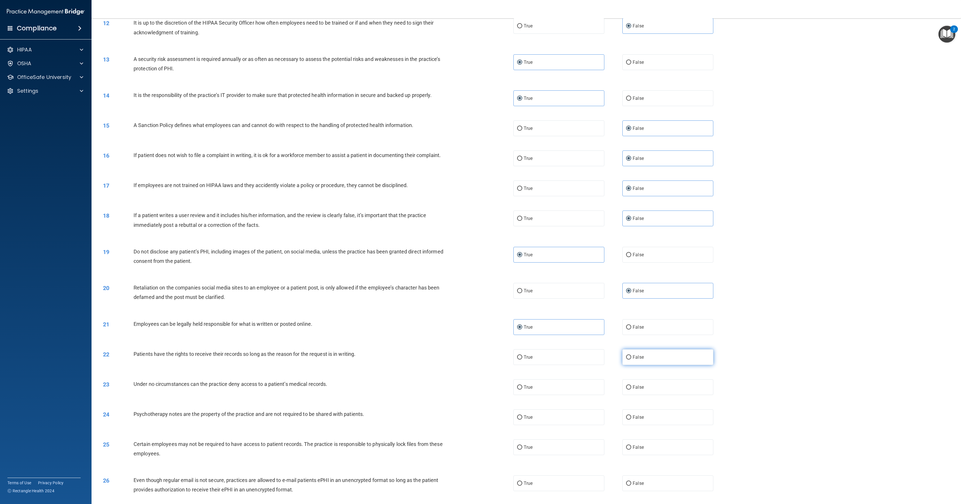
click at [476, 249] on input "False" at bounding box center [628, 357] width 5 height 4
radio input "true"
click at [476, 249] on span "False" at bounding box center [638, 386] width 11 height 5
click at [476, 249] on input "False" at bounding box center [628, 387] width 5 height 4
radio input "true"
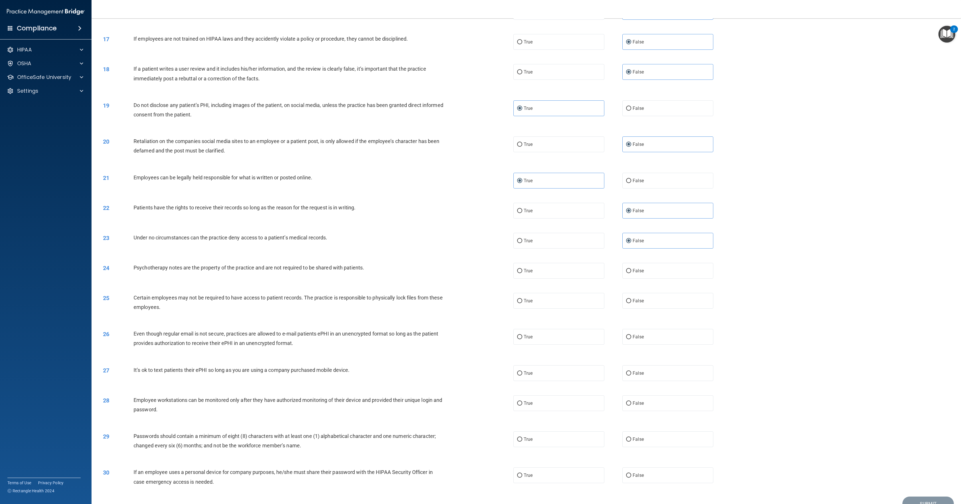
scroll to position [572, 0]
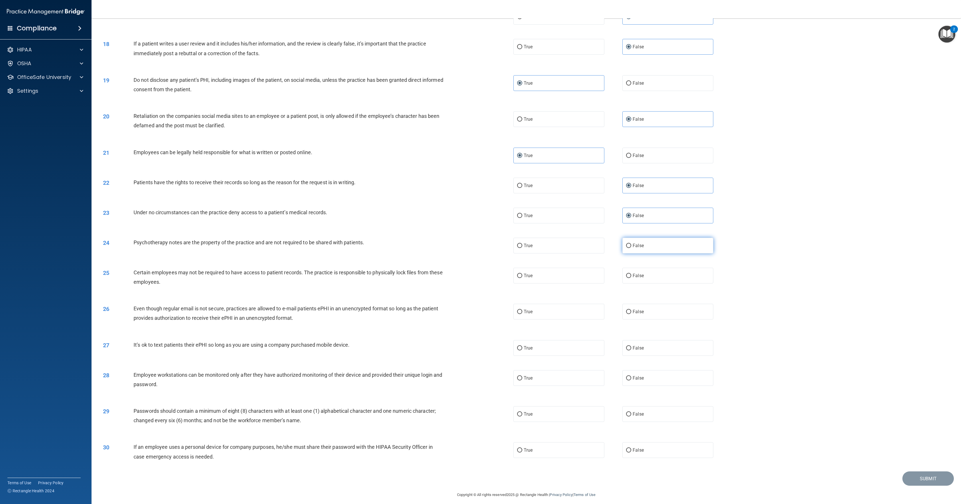
click at [476, 248] on input "False" at bounding box center [628, 246] width 5 height 4
radio input "true"
click at [476, 249] on label "True" at bounding box center [558, 276] width 91 height 16
click at [476, 249] on input "True" at bounding box center [519, 276] width 5 height 4
radio input "true"
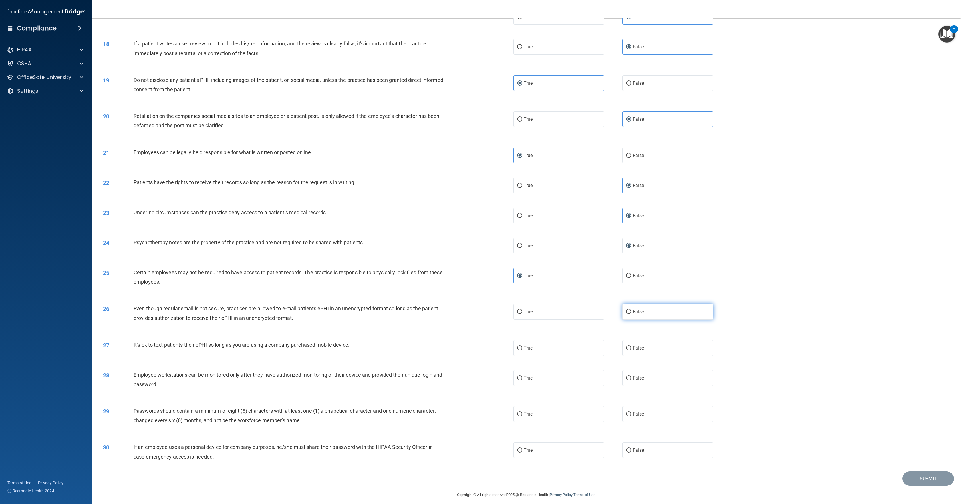
click at [476, 249] on label "False" at bounding box center [667, 312] width 91 height 16
click at [476, 249] on input "False" at bounding box center [628, 312] width 5 height 4
radio input "true"
click at [476, 249] on label "False" at bounding box center [667, 348] width 91 height 16
click at [476, 249] on input "False" at bounding box center [628, 348] width 5 height 4
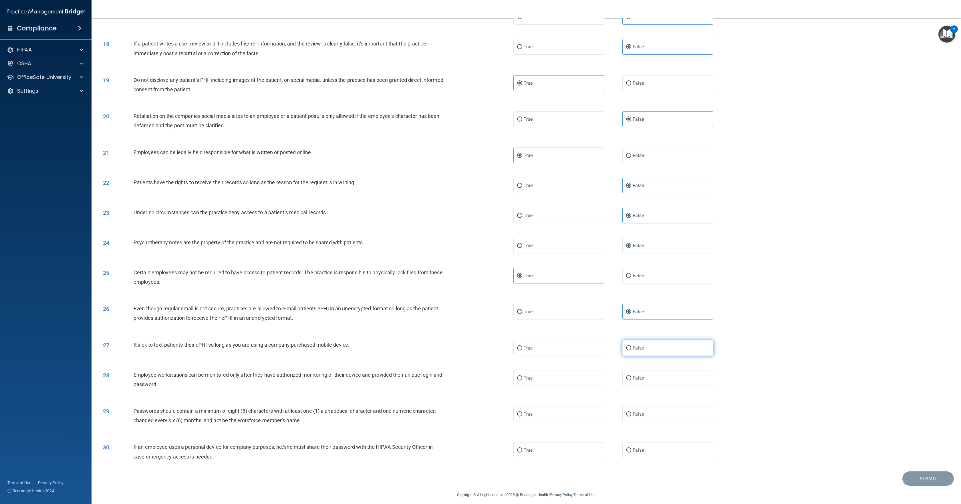
radio input "true"
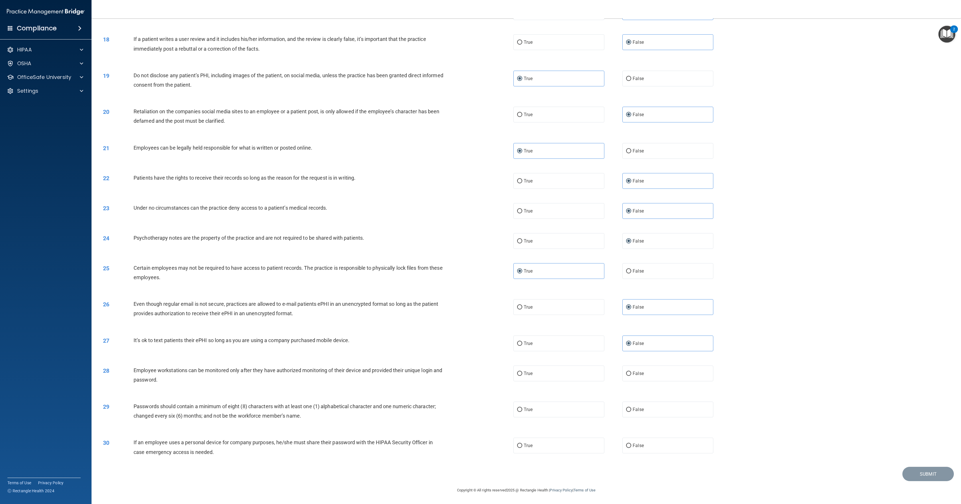
scroll to position [589, 0]
click at [476, 249] on label "True" at bounding box center [558, 374] width 91 height 16
click at [476, 249] on input "True" at bounding box center [519, 374] width 5 height 4
radio input "true"
click at [476, 249] on label "True" at bounding box center [558, 410] width 91 height 16
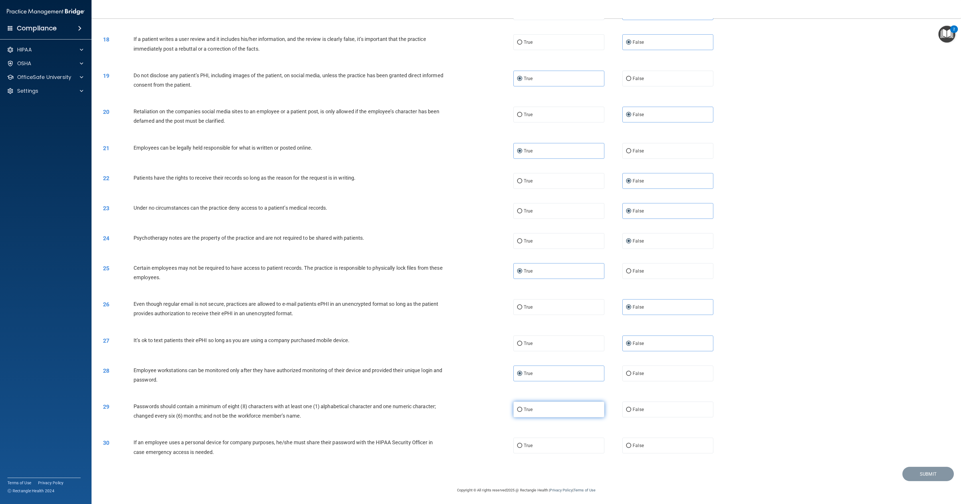
click at [476, 249] on input "True" at bounding box center [519, 410] width 5 height 4
radio input "true"
click at [476, 249] on label "False" at bounding box center [667, 446] width 91 height 16
click at [476, 249] on input "False" at bounding box center [628, 446] width 5 height 4
radio input "true"
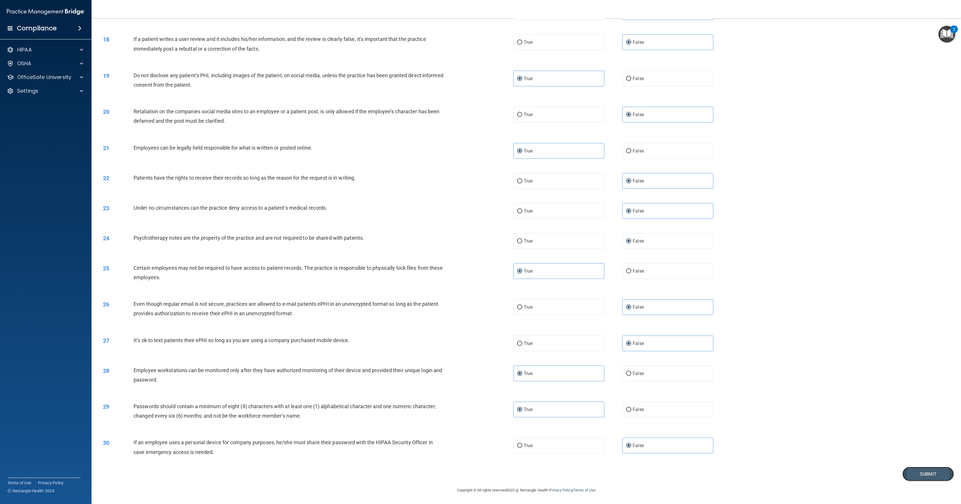
click at [476, 249] on button "Submit" at bounding box center [927, 474] width 51 height 15
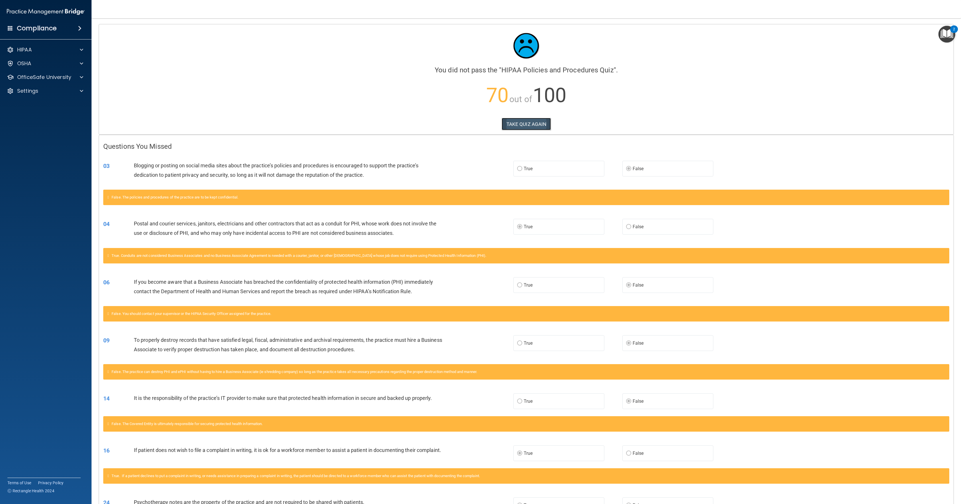
click at [476, 122] on button "TAKE QUIZ AGAIN" at bounding box center [526, 124] width 49 height 13
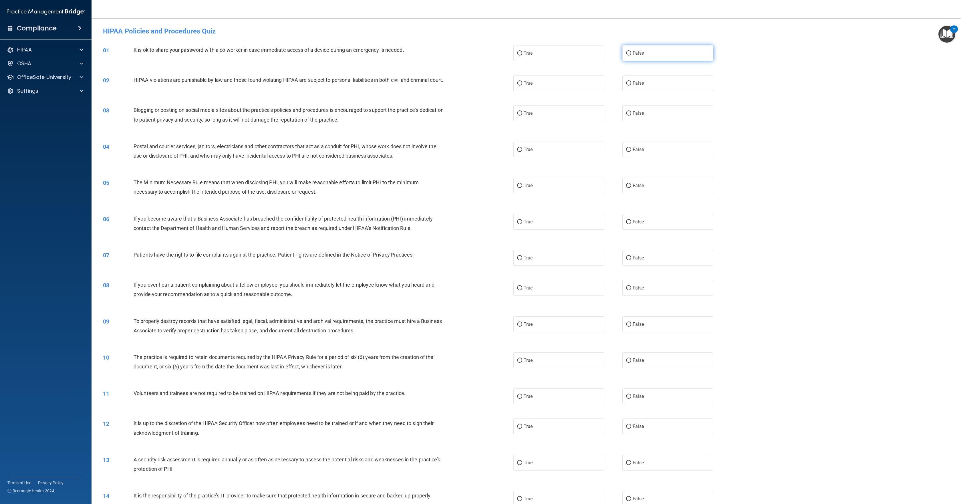
click at [476, 55] on label "False" at bounding box center [667, 53] width 91 height 16
click at [476, 55] on input "False" at bounding box center [628, 53] width 5 height 4
radio input "true"
click at [476, 81] on label "True" at bounding box center [558, 83] width 91 height 16
click at [476, 81] on input "True" at bounding box center [519, 83] width 5 height 4
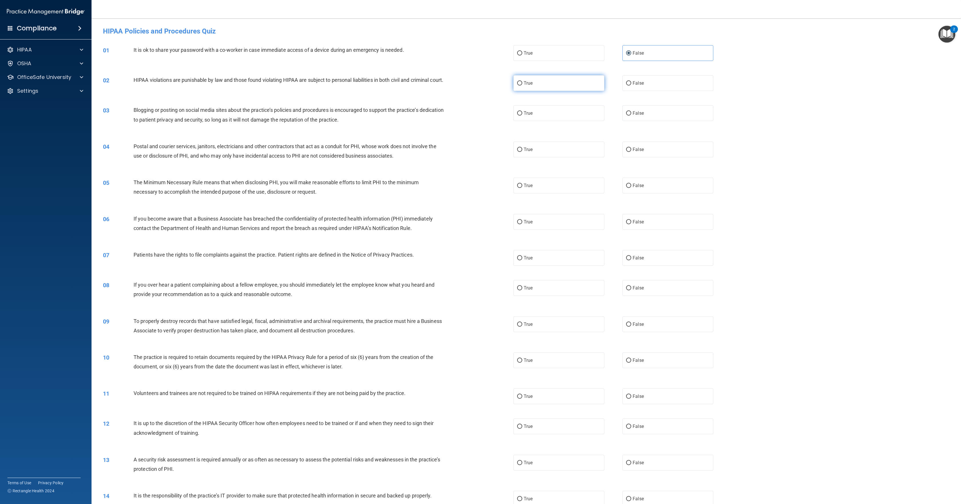
radio input "true"
click at [476, 116] on label "False" at bounding box center [667, 113] width 91 height 16
click at [476, 116] on input "False" at bounding box center [628, 113] width 5 height 4
radio input "true"
click at [476, 155] on label "True" at bounding box center [558, 150] width 91 height 16
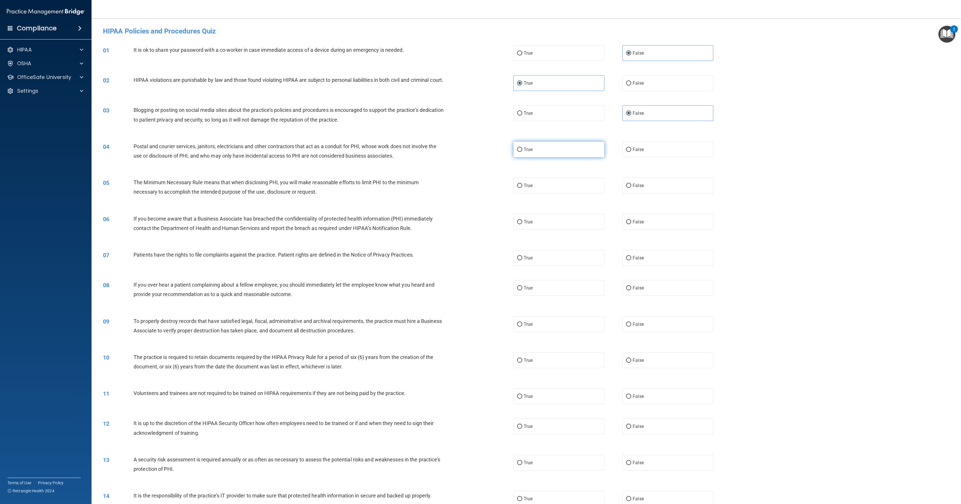
click at [476, 152] on input "True" at bounding box center [519, 150] width 5 height 4
radio input "true"
click at [476, 188] on label "True" at bounding box center [558, 186] width 91 height 16
click at [476, 188] on input "True" at bounding box center [519, 186] width 5 height 4
radio input "true"
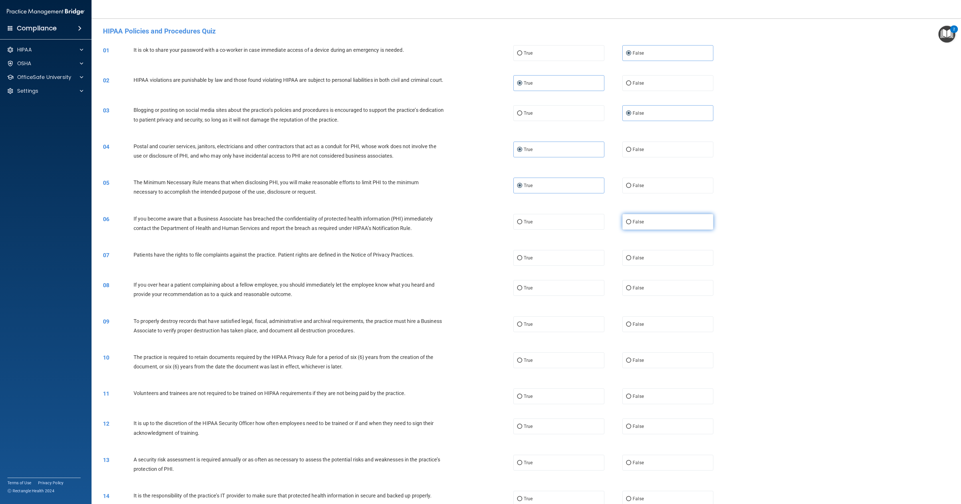
click at [476, 224] on label "False" at bounding box center [667, 222] width 91 height 16
click at [476, 224] on input "False" at bounding box center [628, 222] width 5 height 4
radio input "true"
click at [476, 249] on label "True" at bounding box center [558, 258] width 91 height 16
click at [476, 249] on input "True" at bounding box center [519, 258] width 5 height 4
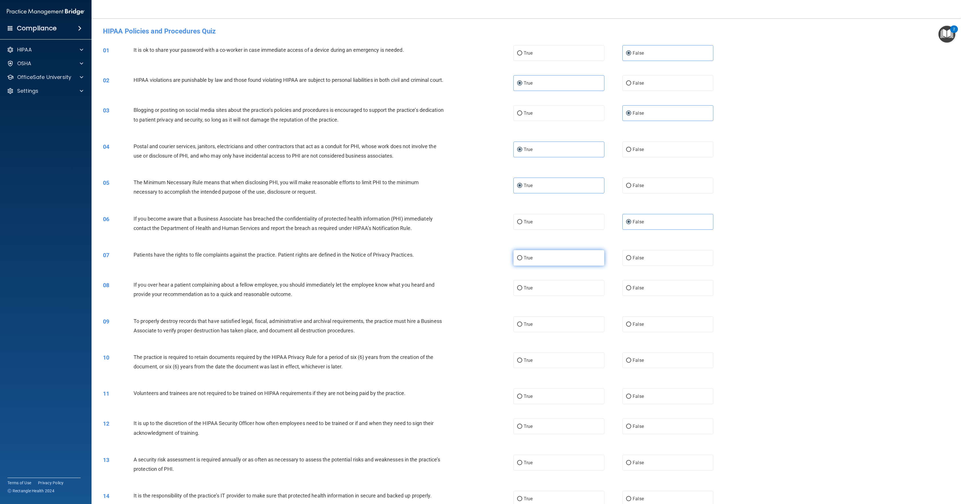
radio input "true"
click at [476, 249] on label "False" at bounding box center [667, 324] width 91 height 16
click at [476, 249] on input "False" at bounding box center [628, 324] width 5 height 4
radio input "true"
click at [476, 249] on label "True" at bounding box center [558, 360] width 91 height 16
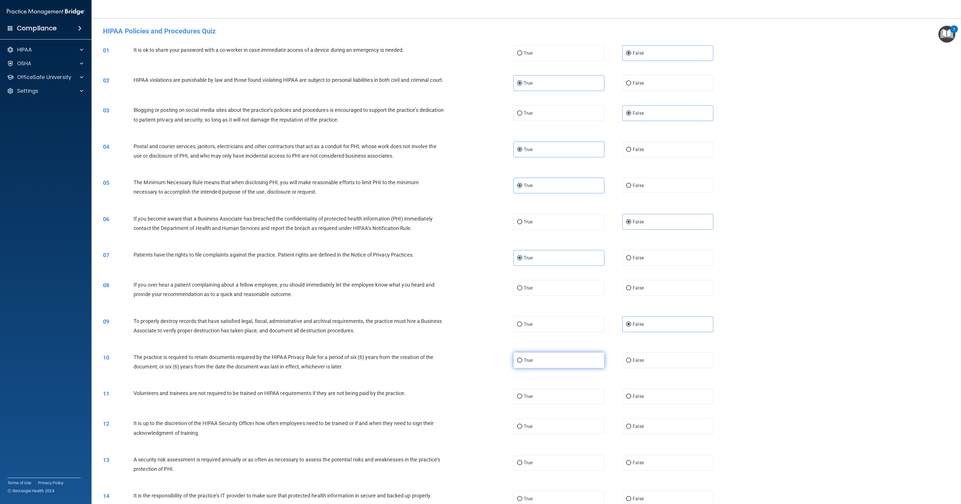
click at [476, 249] on input "True" at bounding box center [519, 360] width 5 height 4
radio input "true"
click at [476, 249] on span "False" at bounding box center [638, 396] width 11 height 5
click at [476, 249] on input "False" at bounding box center [628, 396] width 5 height 4
radio input "true"
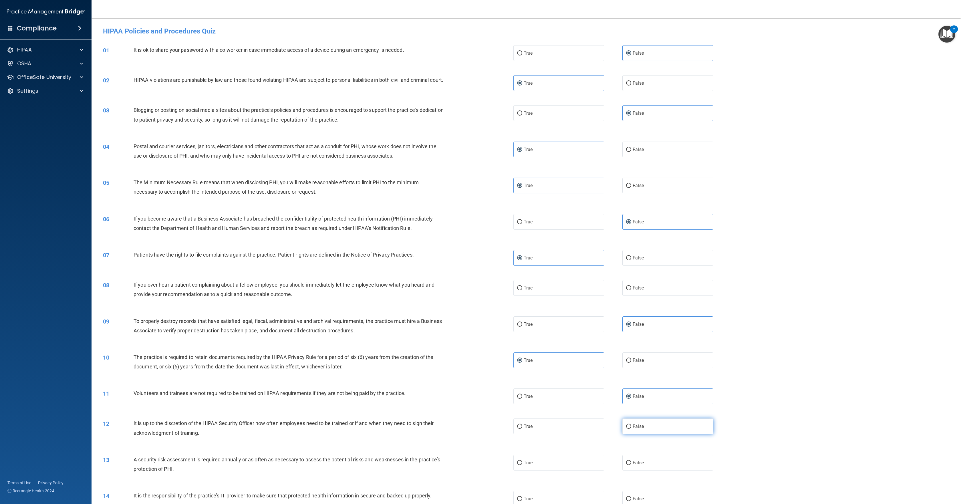
click at [476, 249] on label "False" at bounding box center [667, 426] width 91 height 16
click at [476, 249] on input "False" at bounding box center [628, 426] width 5 height 4
radio input "true"
click at [476, 249] on label "True" at bounding box center [558, 463] width 91 height 16
click at [476, 249] on input "True" at bounding box center [519, 463] width 5 height 4
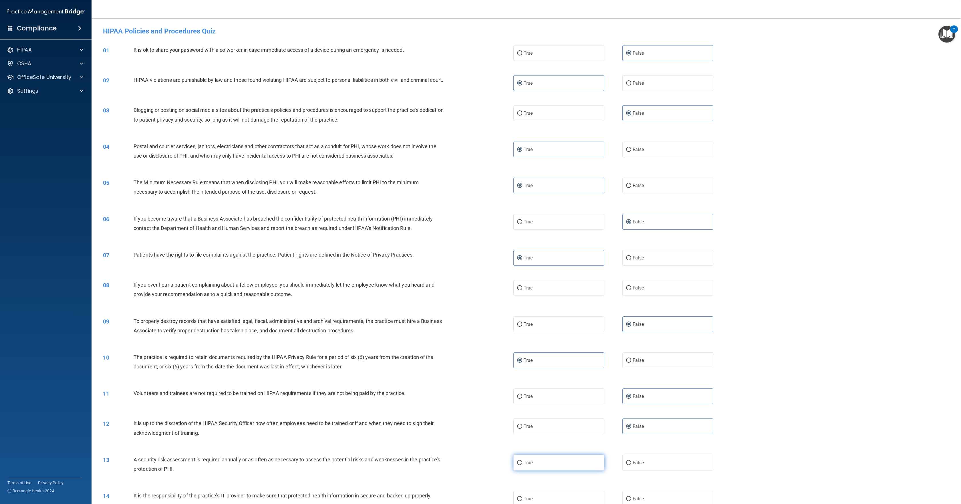
radio input "true"
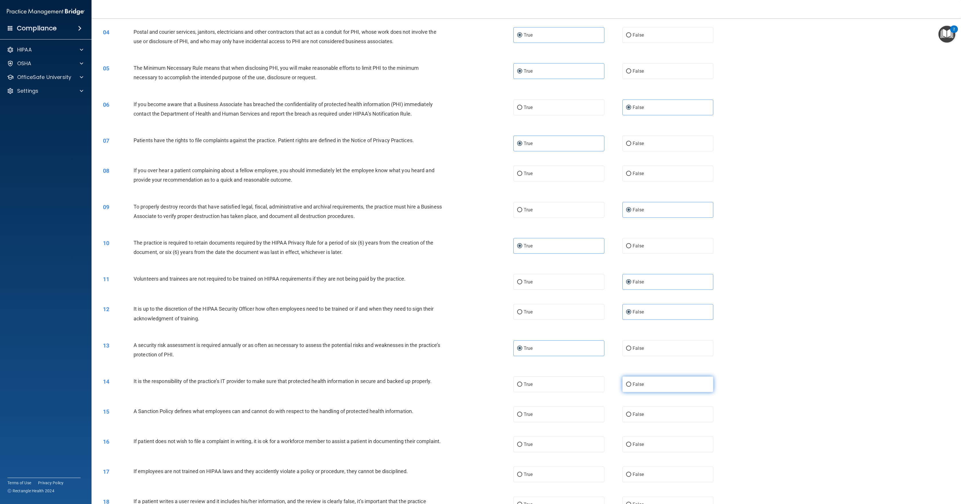
click at [476, 249] on label "False" at bounding box center [667, 384] width 91 height 16
click at [476, 249] on input "False" at bounding box center [628, 384] width 5 height 4
radio input "true"
click at [476, 249] on label "False" at bounding box center [667, 414] width 91 height 16
click at [476, 249] on input "False" at bounding box center [628, 414] width 5 height 4
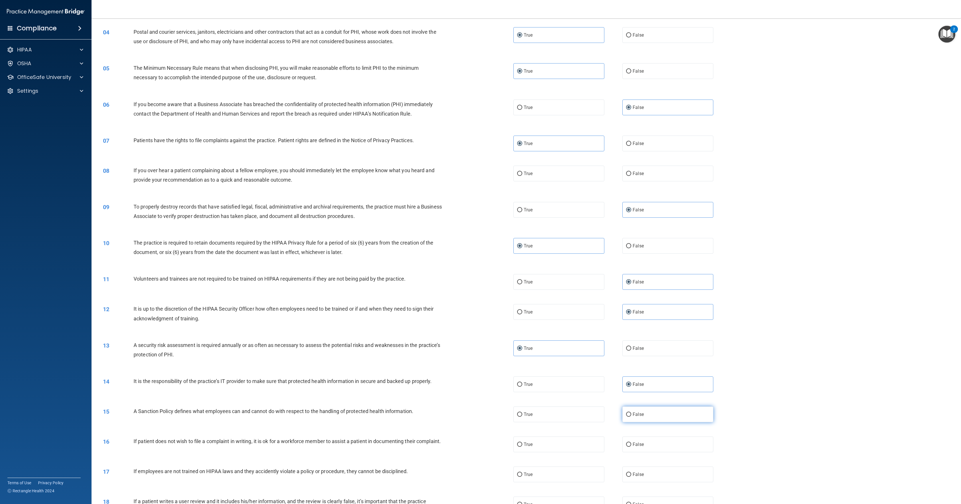
radio input "true"
click at [476, 249] on label "True" at bounding box center [558, 445] width 91 height 16
click at [476, 249] on input "True" at bounding box center [519, 445] width 5 height 4
radio input "true"
click at [476, 249] on label "False" at bounding box center [667, 475] width 91 height 16
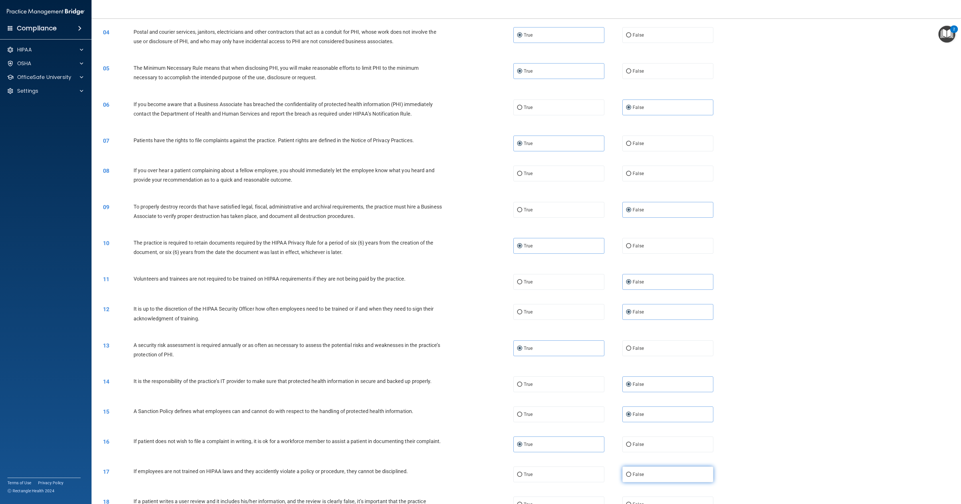
click at [476, 249] on input "False" at bounding box center [628, 475] width 5 height 4
radio input "true"
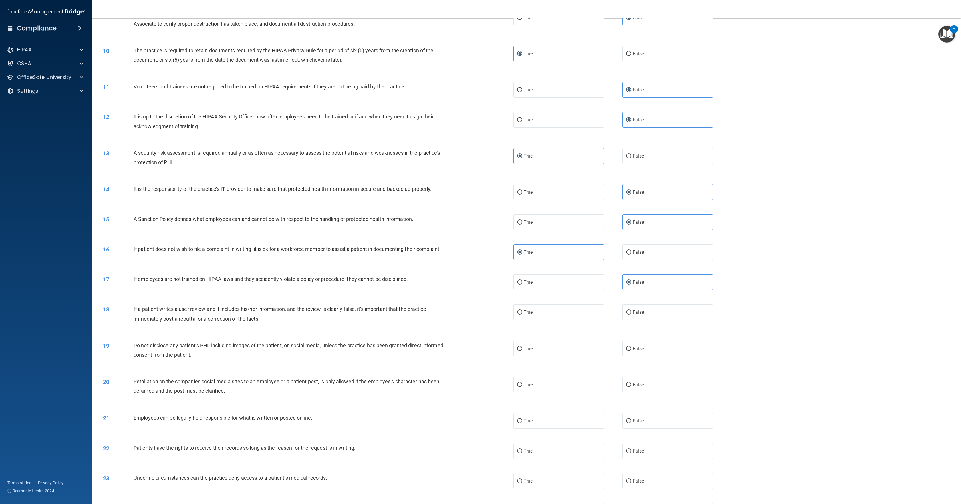
scroll to position [343, 0]
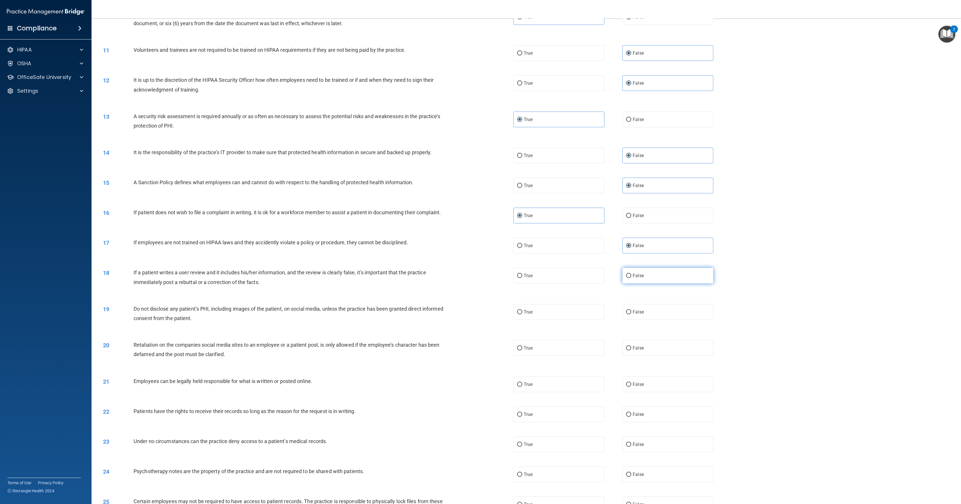
click at [476, 249] on label "False" at bounding box center [667, 276] width 91 height 16
click at [476, 249] on input "False" at bounding box center [628, 276] width 5 height 4
radio input "true"
click at [476, 249] on label "True" at bounding box center [558, 312] width 91 height 16
click at [476, 249] on input "True" at bounding box center [519, 312] width 5 height 4
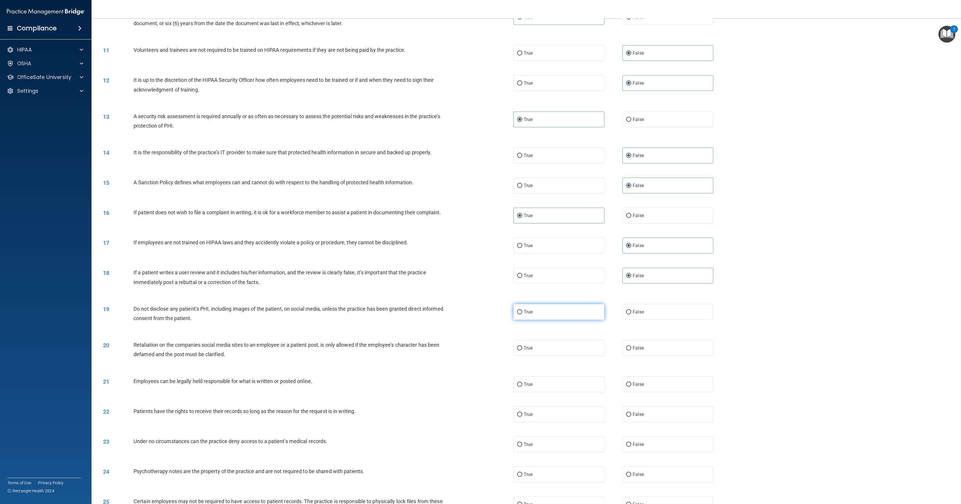
radio input "true"
click at [476, 249] on label "False" at bounding box center [667, 348] width 91 height 16
click at [476, 249] on input "False" at bounding box center [628, 348] width 5 height 4
radio input "true"
click at [476, 249] on label "True" at bounding box center [558, 384] width 91 height 16
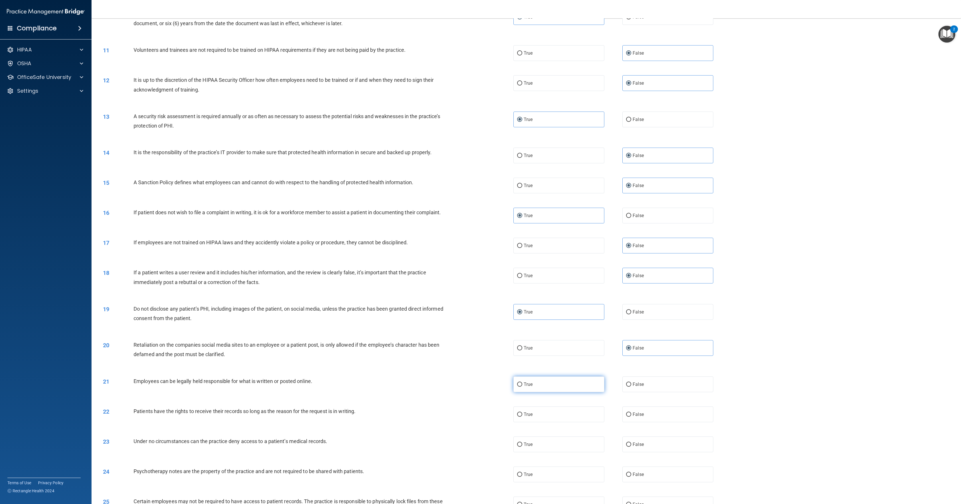
click at [476, 249] on input "True" at bounding box center [519, 384] width 5 height 4
radio input "true"
click at [476, 249] on label "False" at bounding box center [667, 414] width 91 height 16
click at [476, 249] on input "False" at bounding box center [628, 414] width 5 height 4
radio input "true"
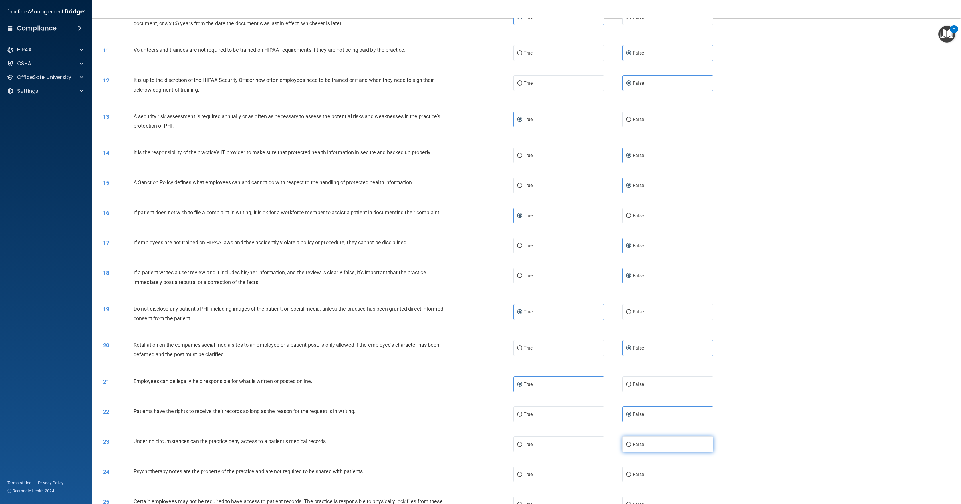
click at [476, 249] on label "False" at bounding box center [667, 445] width 91 height 16
click at [476, 249] on input "False" at bounding box center [628, 445] width 5 height 4
radio input "true"
click at [476, 249] on label "True" at bounding box center [558, 475] width 91 height 16
click at [476, 249] on input "True" at bounding box center [519, 475] width 5 height 4
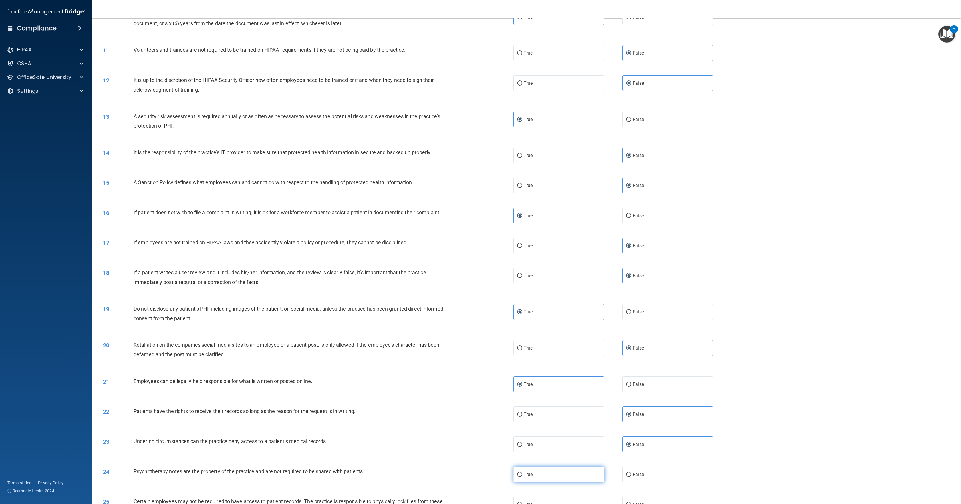
radio input "true"
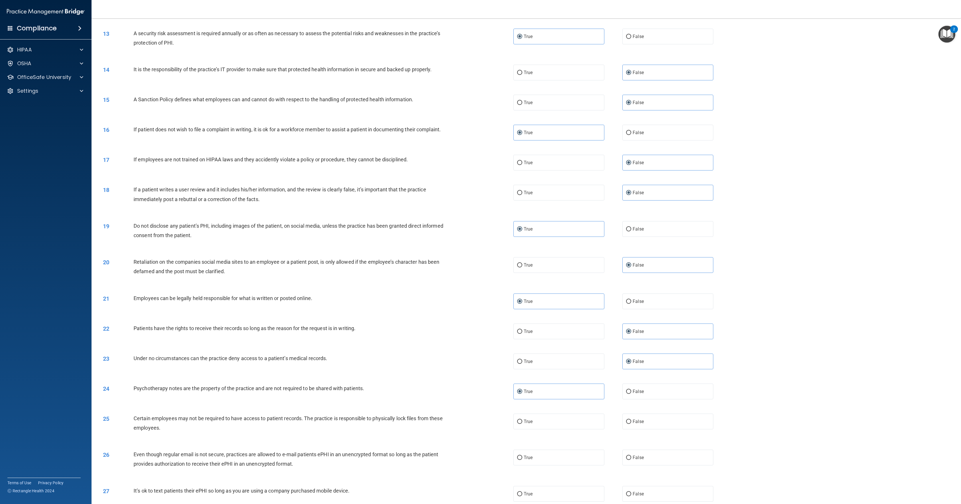
scroll to position [572, 0]
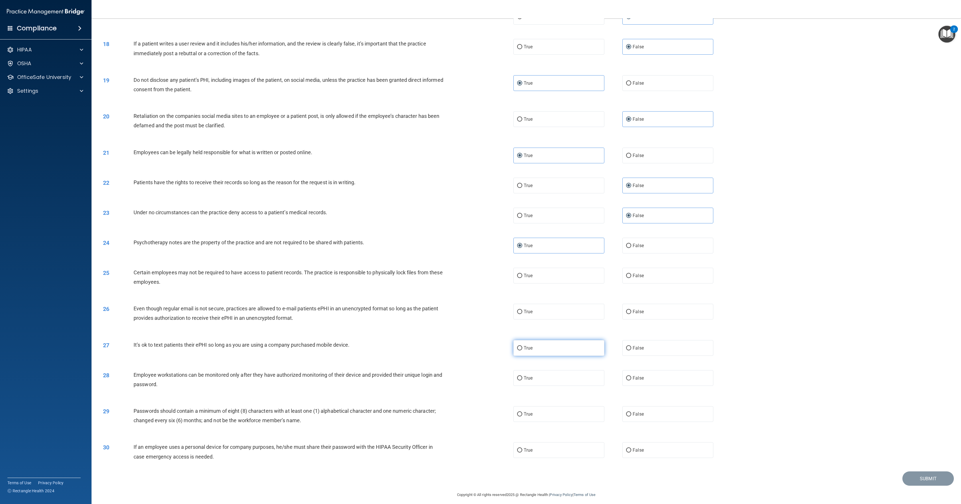
click at [476, 249] on label "True" at bounding box center [558, 348] width 91 height 16
click at [476, 249] on input "True" at bounding box center [519, 348] width 5 height 4
radio input "true"
click at [476, 249] on label "True" at bounding box center [558, 378] width 91 height 16
click at [476, 249] on input "True" at bounding box center [519, 378] width 5 height 4
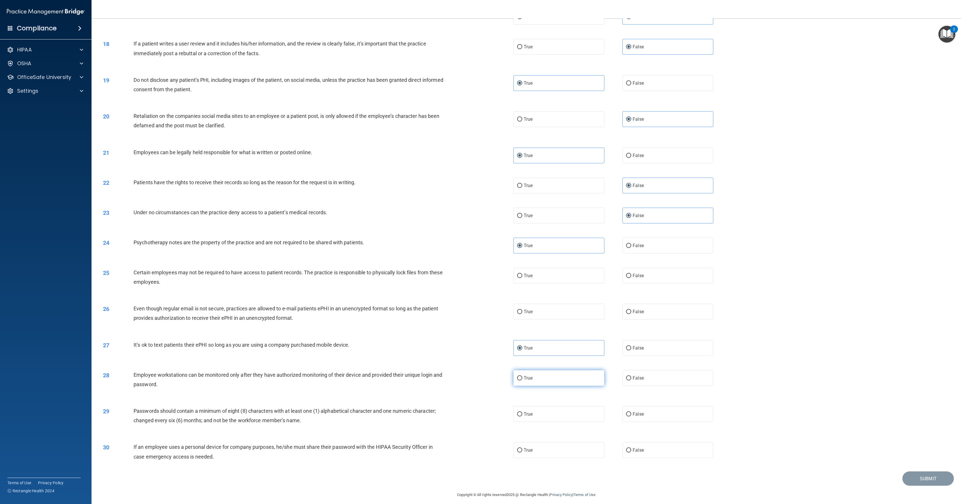
radio input "true"
click at [476, 249] on label "True" at bounding box center [558, 276] width 91 height 16
click at [476, 249] on input "True" at bounding box center [519, 276] width 5 height 4
radio input "true"
click at [476, 249] on label "True" at bounding box center [558, 312] width 91 height 16
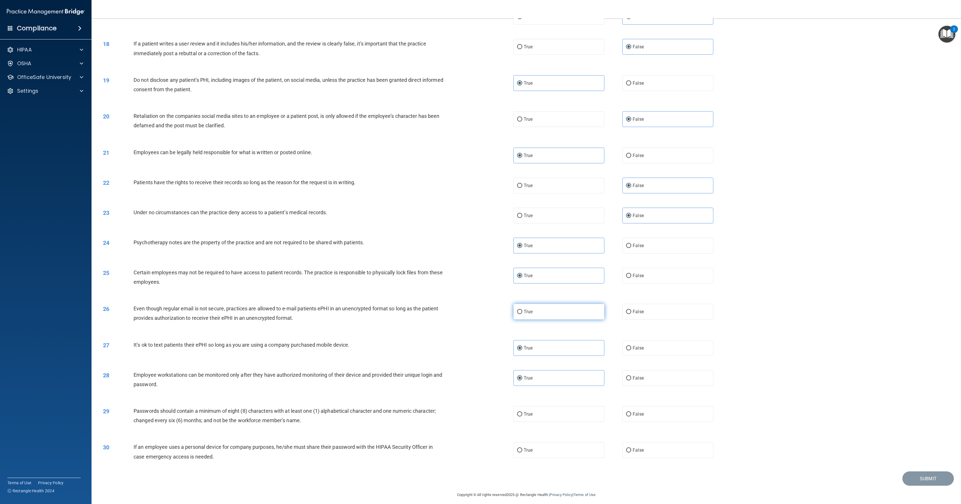
click at [476, 249] on input "True" at bounding box center [519, 312] width 5 height 4
radio input "true"
click at [476, 249] on label "False" at bounding box center [667, 348] width 91 height 16
click at [476, 249] on input "False" at bounding box center [628, 348] width 5 height 4
radio input "true"
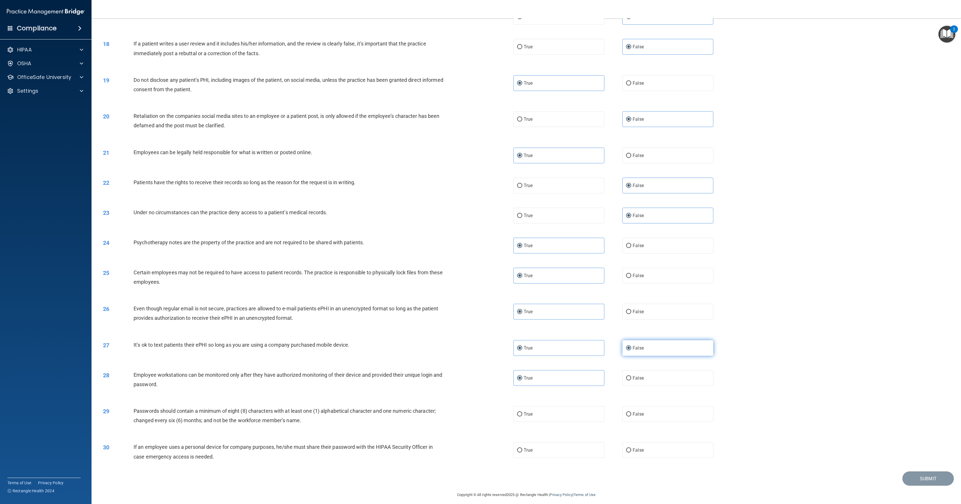
radio input "false"
click at [476, 249] on span "False" at bounding box center [638, 377] width 11 height 5
click at [476, 249] on input "False" at bounding box center [628, 378] width 5 height 4
radio input "true"
radio input "false"
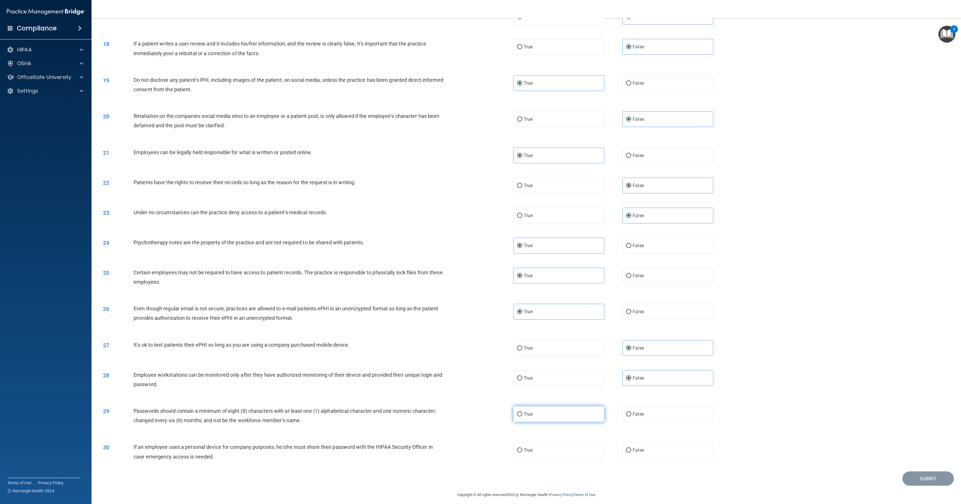
click at [476, 249] on label "True" at bounding box center [558, 414] width 91 height 16
click at [476, 249] on input "True" at bounding box center [519, 414] width 5 height 4
radio input "true"
click at [476, 249] on label "False" at bounding box center [667, 450] width 91 height 16
click at [476, 249] on input "False" at bounding box center [628, 450] width 5 height 4
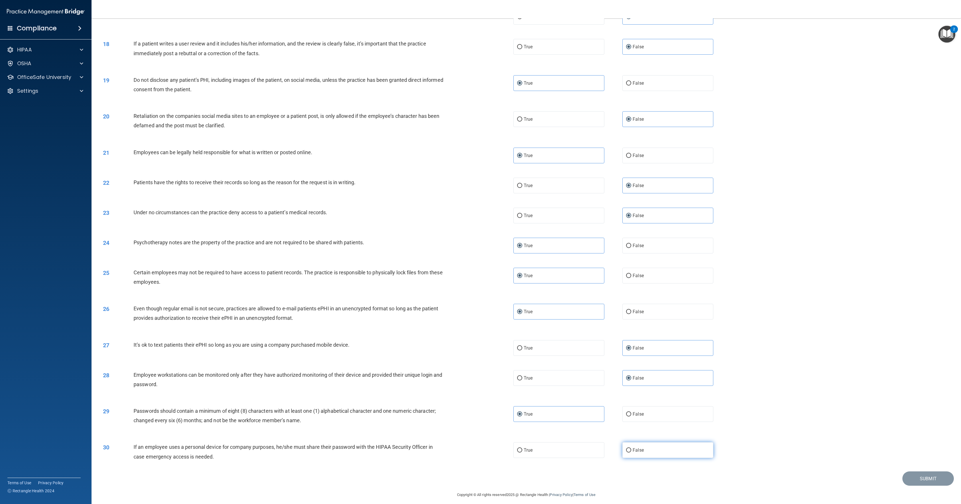
radio input "true"
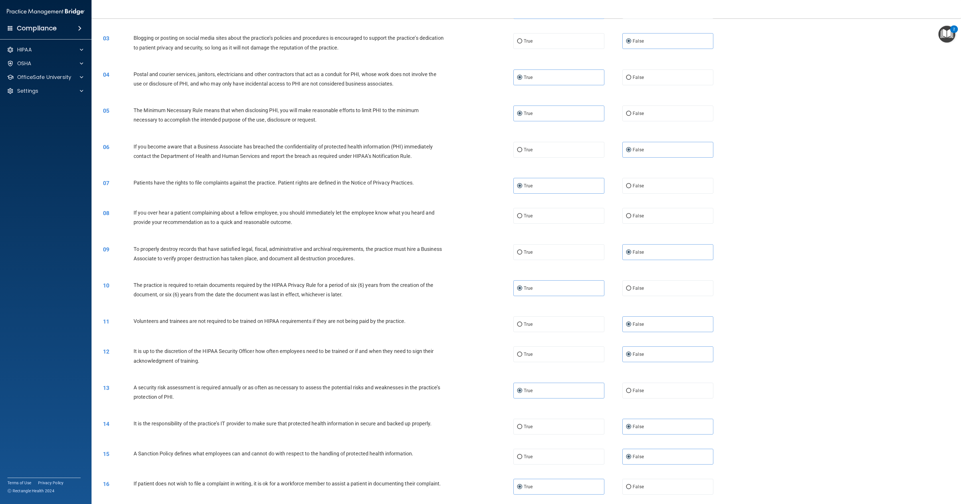
scroll to position [0, 0]
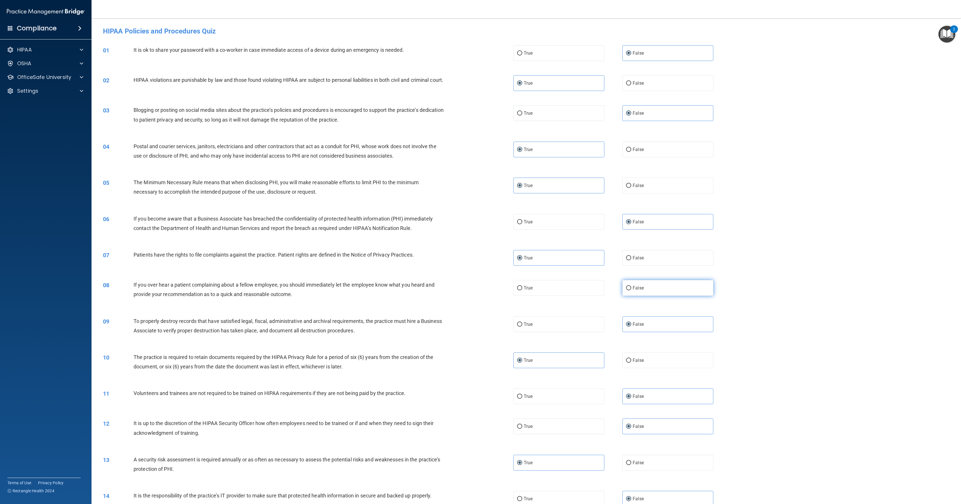
click at [476, 249] on label "False" at bounding box center [667, 288] width 91 height 16
click at [476, 249] on input "False" at bounding box center [628, 288] width 5 height 4
radio input "true"
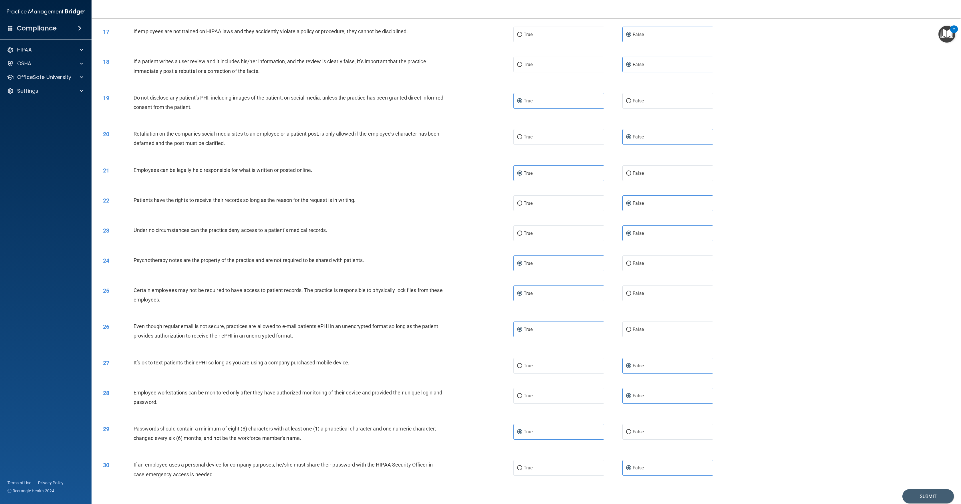
scroll to position [589, 0]
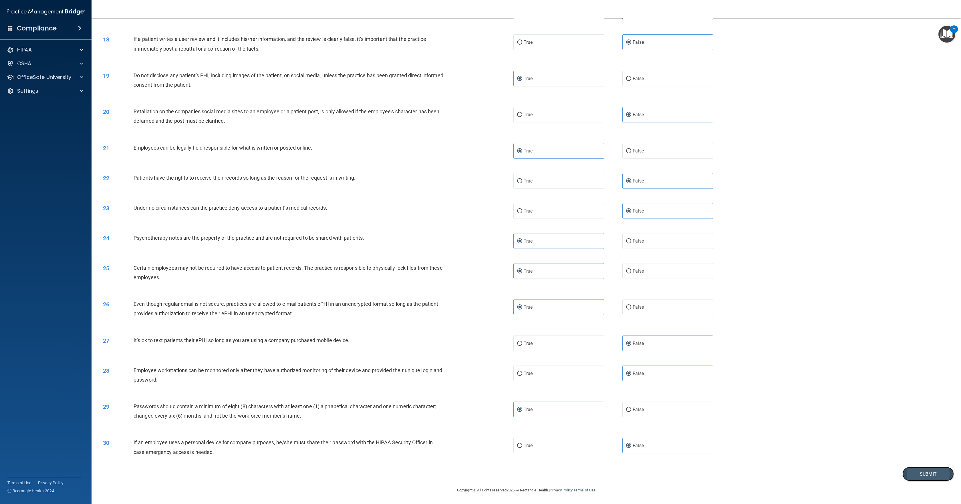
click at [476, 249] on button "Submit" at bounding box center [927, 474] width 51 height 15
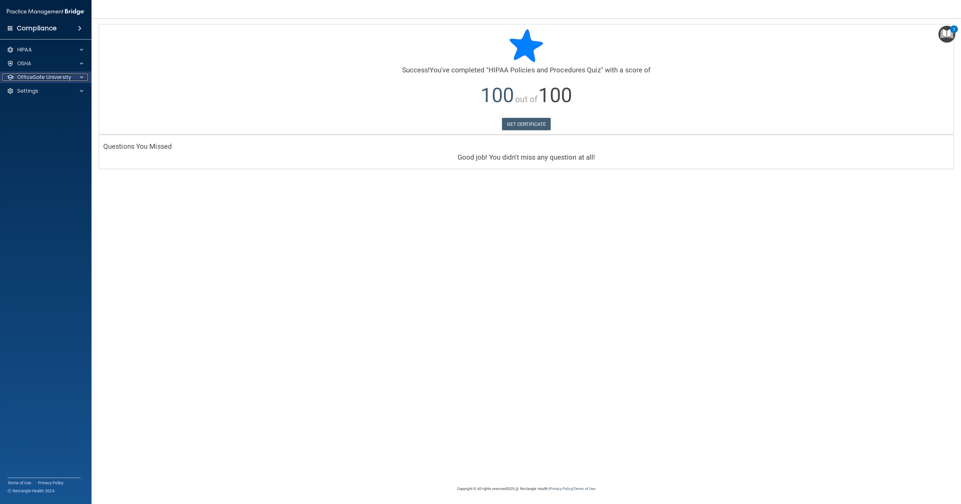
click at [33, 78] on p "OfficeSafe University" at bounding box center [44, 77] width 54 height 7
click at [35, 89] on p "HIPAA Training" at bounding box center [27, 91] width 47 height 6
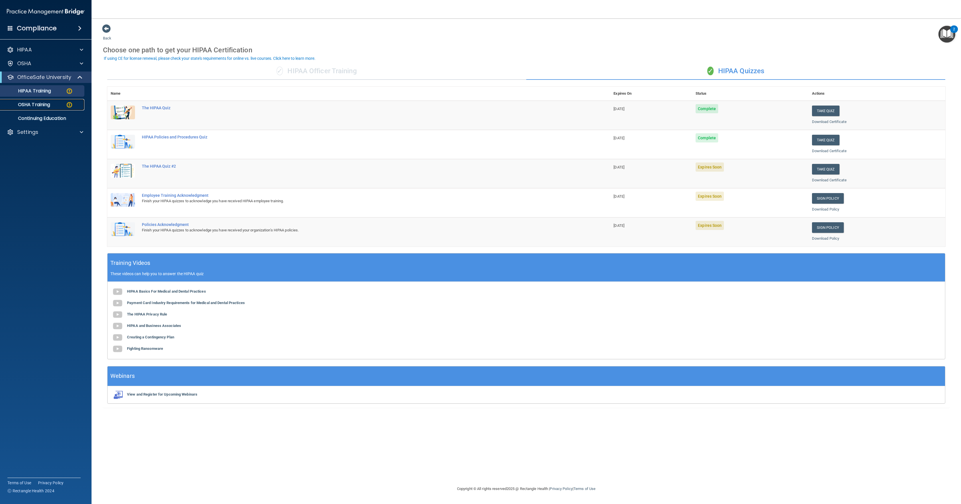
click at [34, 105] on p "OSHA Training" at bounding box center [27, 105] width 46 height 6
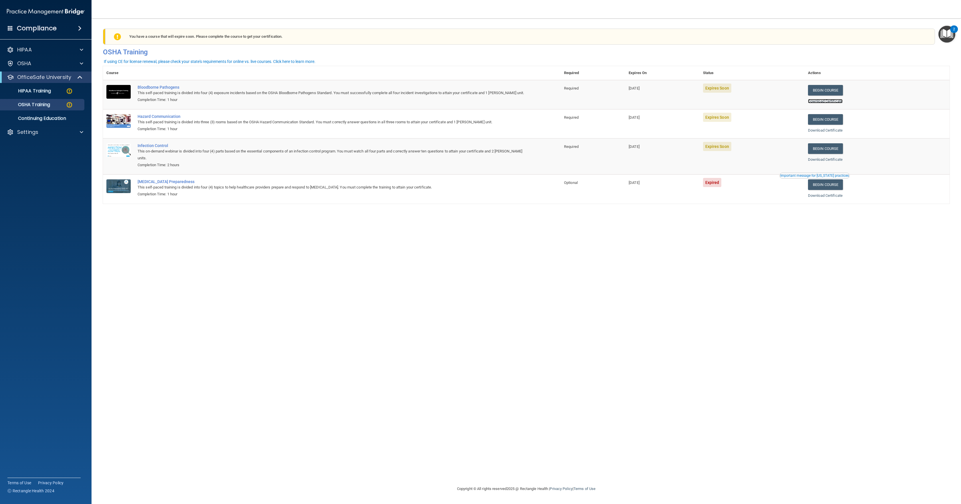
click at [476, 101] on link "Download Certificate" at bounding box center [825, 101] width 35 height 4
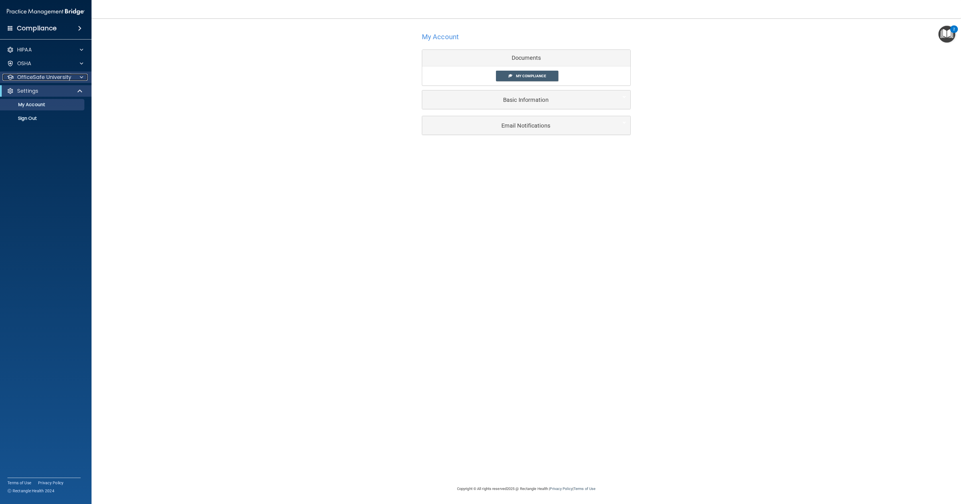
click at [45, 77] on p "OfficeSafe University" at bounding box center [44, 77] width 54 height 7
click at [41, 103] on p "OSHA Training" at bounding box center [27, 105] width 46 height 6
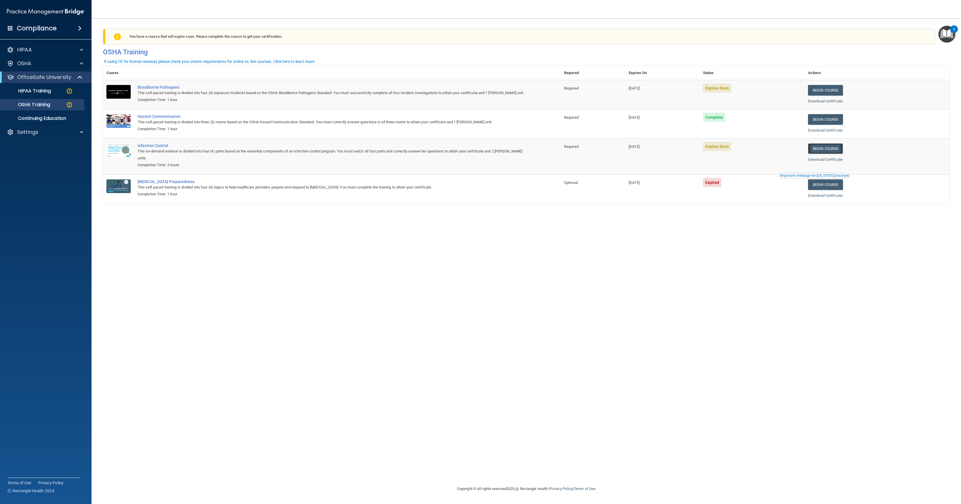
click at [838, 149] on link "Begin Course" at bounding box center [825, 148] width 35 height 11
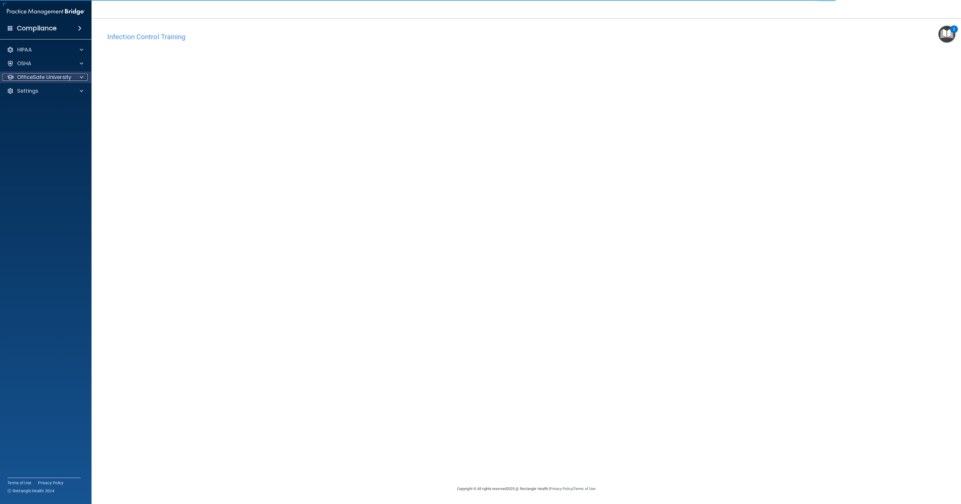
click at [42, 78] on p "OfficeSafe University" at bounding box center [44, 77] width 54 height 7
click at [52, 106] on div "OSHA Training" at bounding box center [43, 105] width 78 height 6
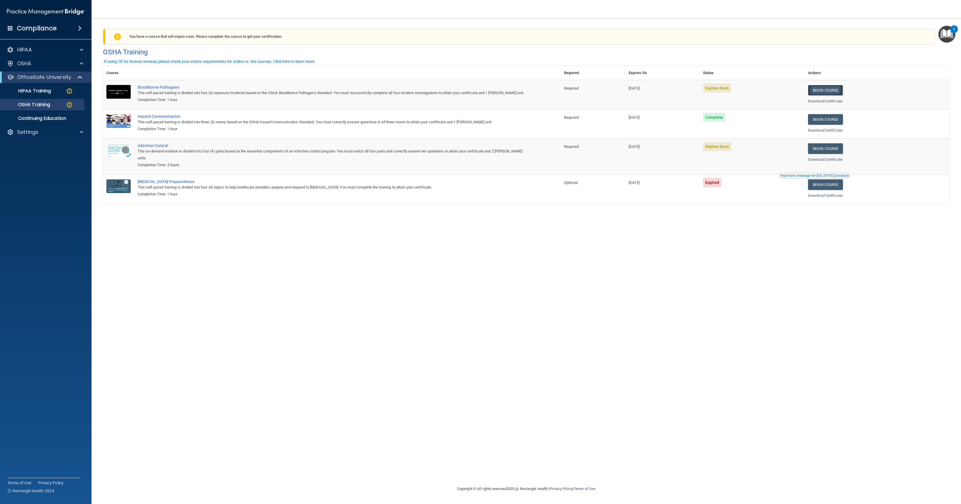
click at [833, 88] on link "Begin Course" at bounding box center [825, 90] width 35 height 11
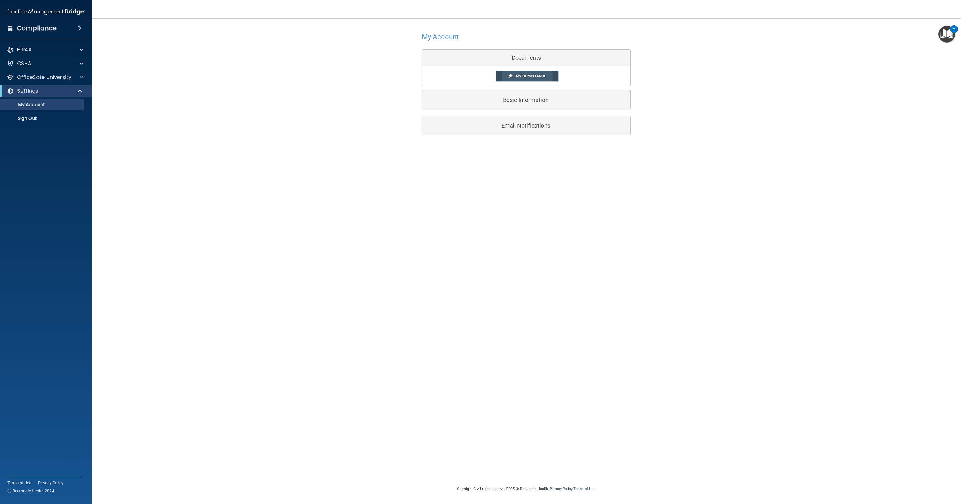
click at [536, 76] on span "My Compliance" at bounding box center [531, 76] width 30 height 4
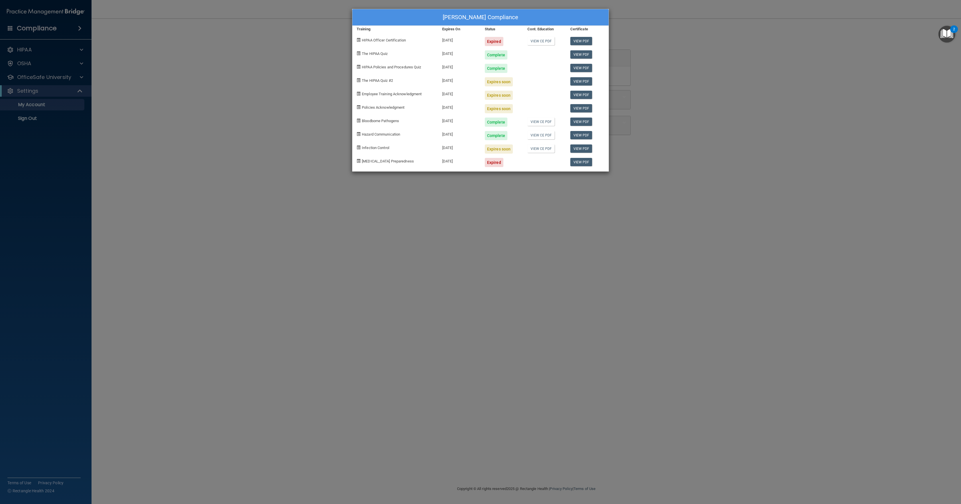
click at [704, 84] on div "Jennifer Garcia's Compliance Training Expires On Status Cont. Education Certifi…" at bounding box center [480, 252] width 961 height 504
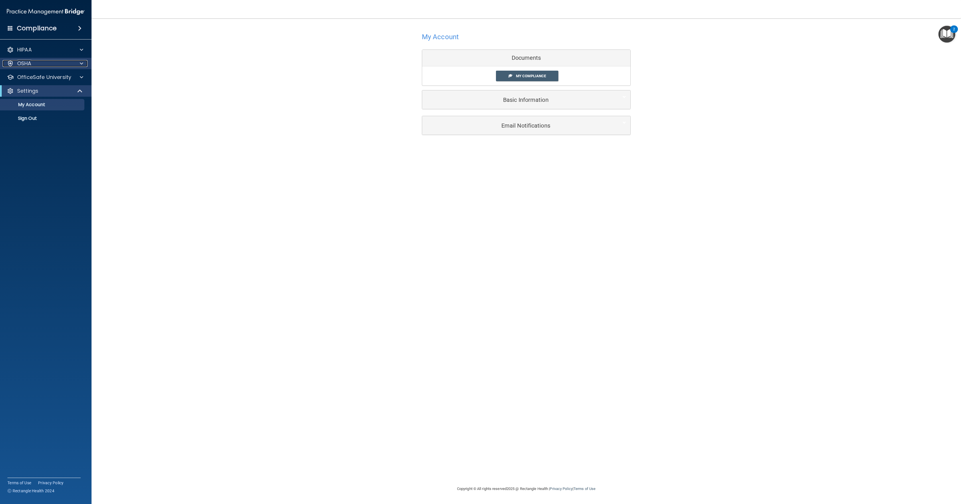
click at [14, 66] on div "OSHA" at bounding box center [38, 63] width 71 height 7
